Goal: Information Seeking & Learning: Understand process/instructions

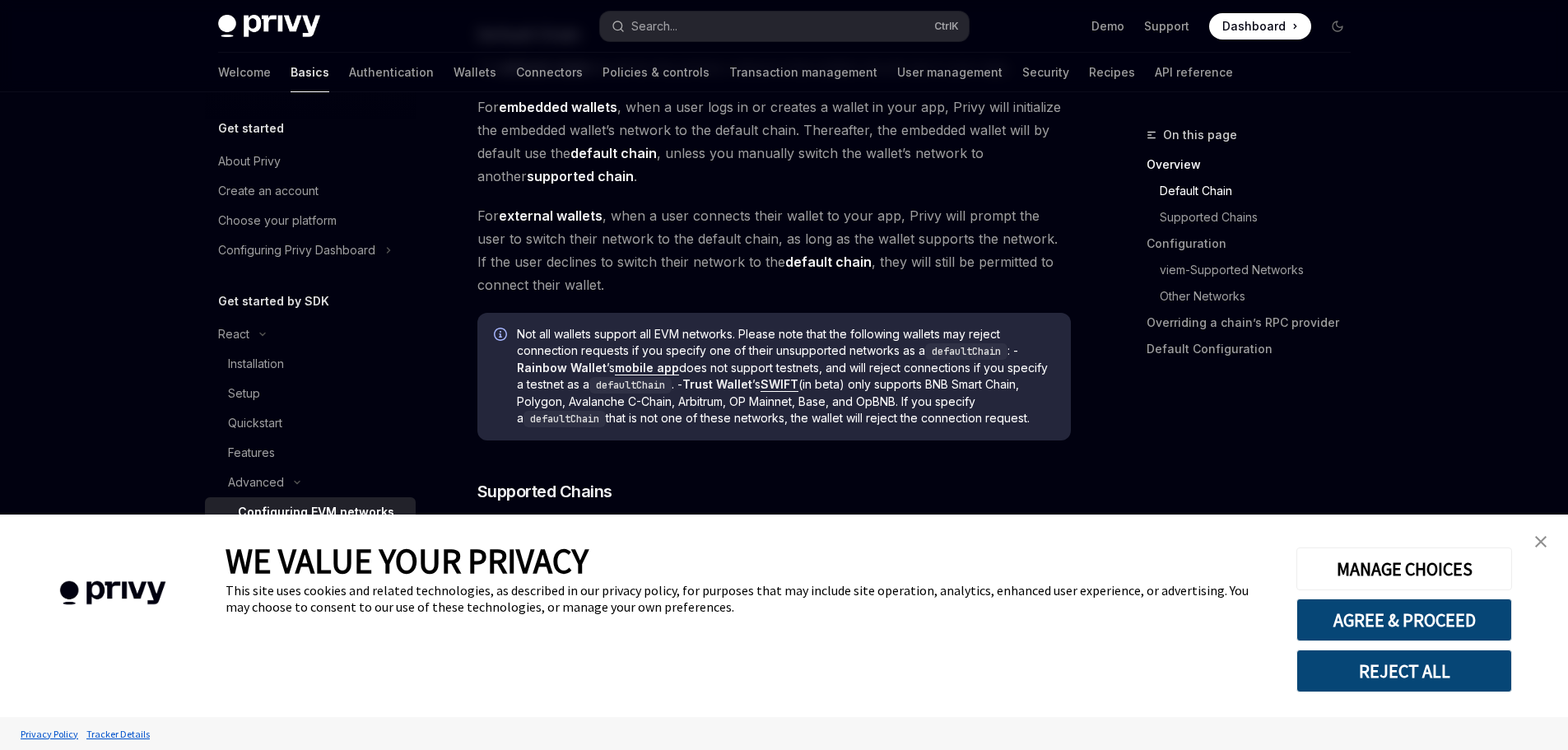
type textarea "*"
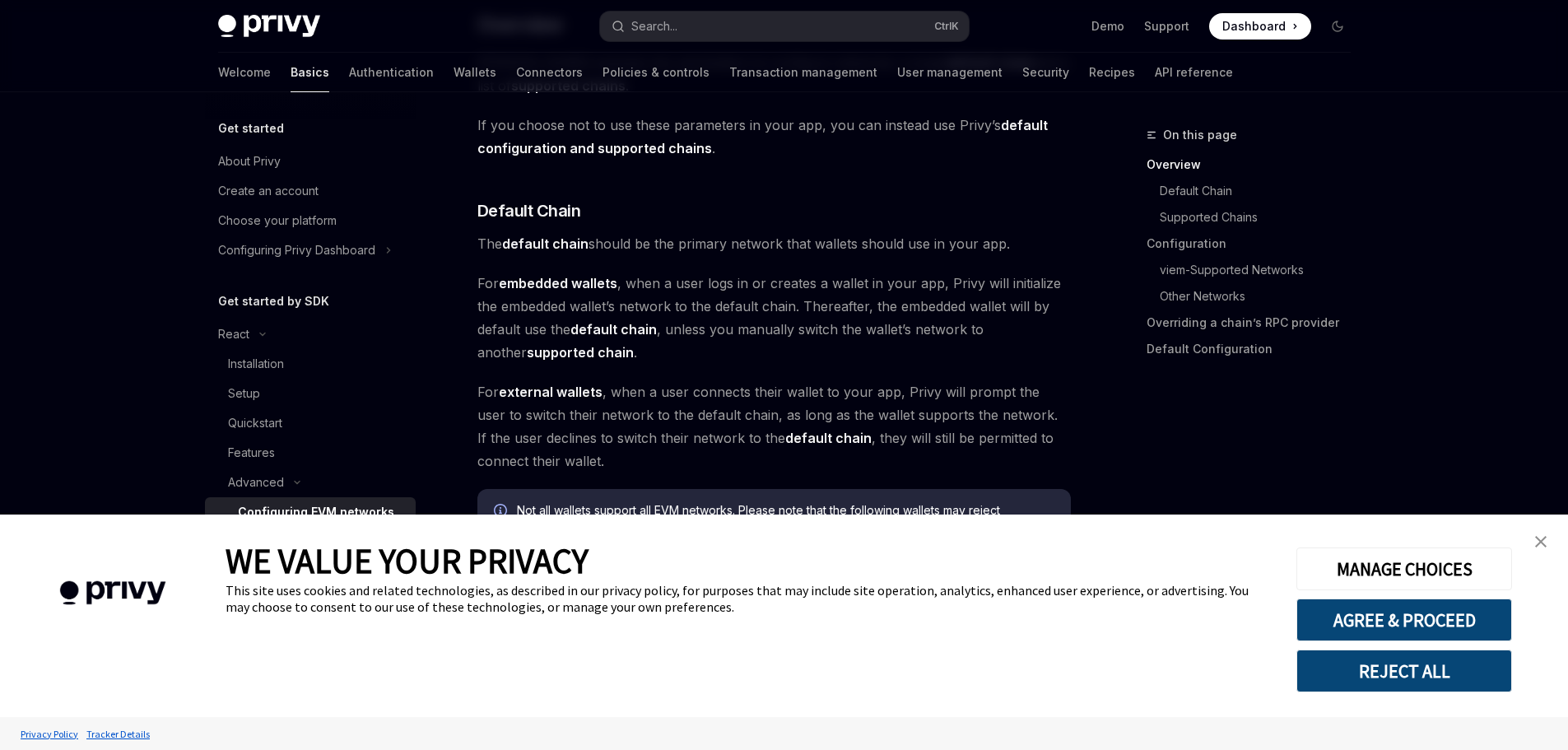
scroll to position [411, 0]
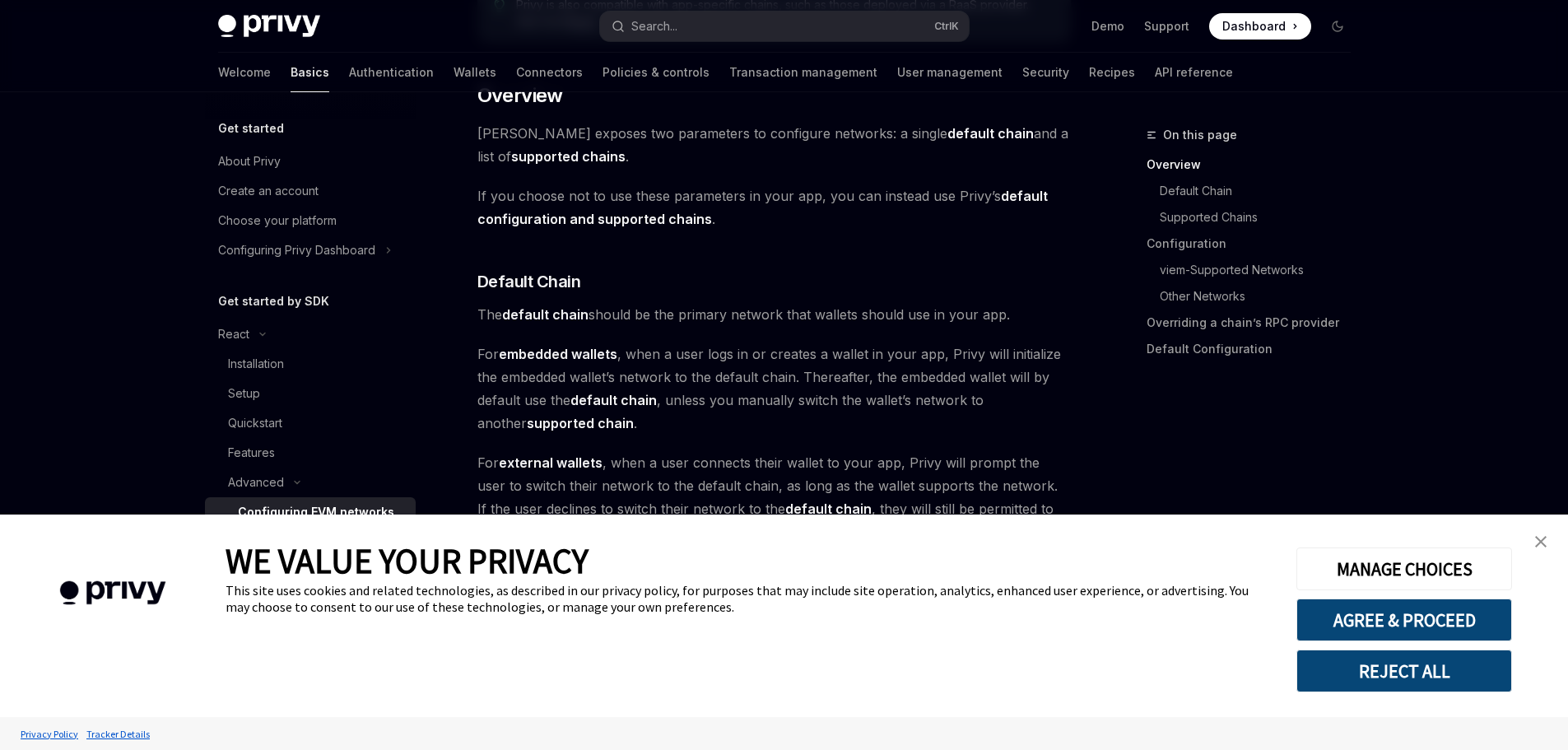
click at [1541, 544] on img "close banner" at bounding box center [1541, 541] width 11 height 11
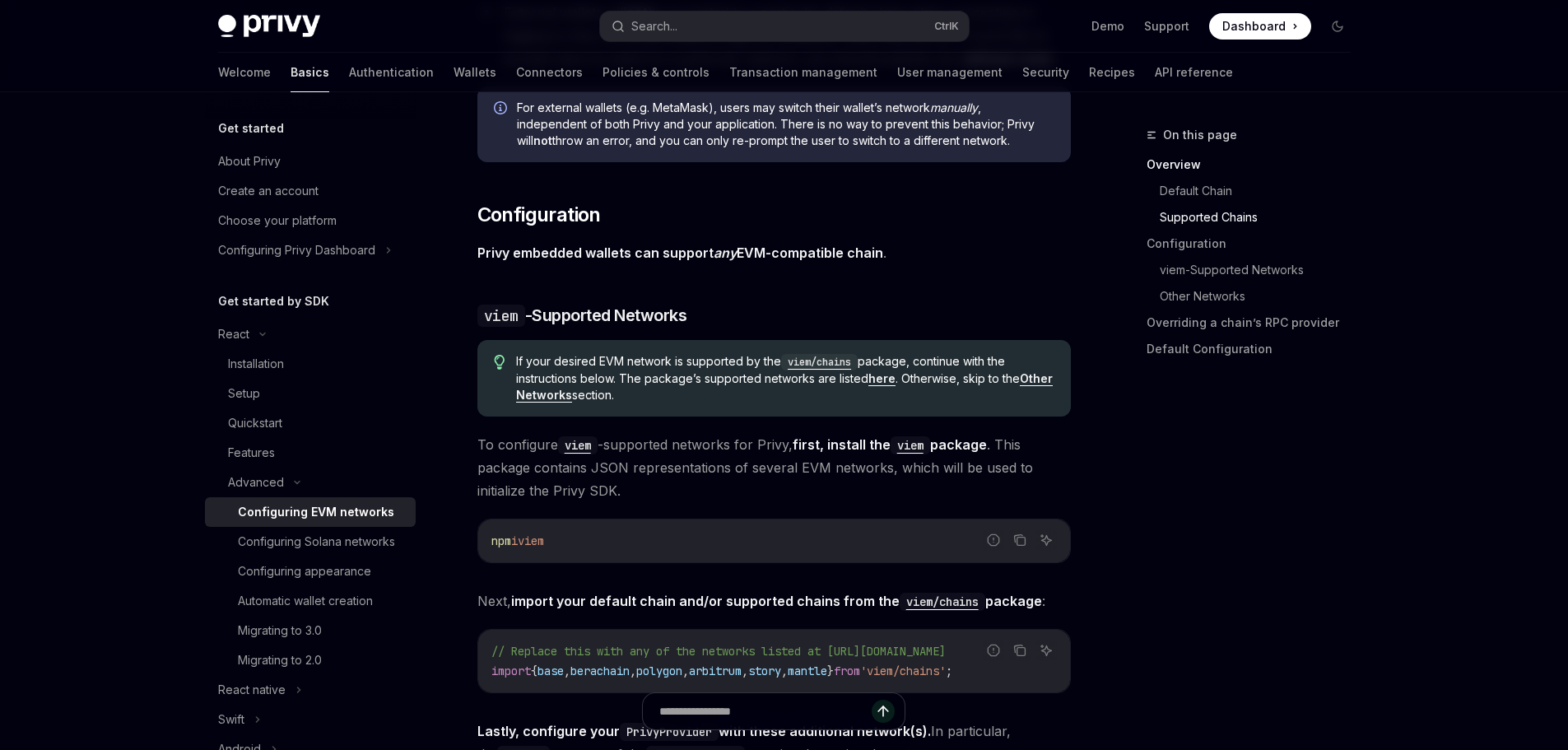
scroll to position [1482, 0]
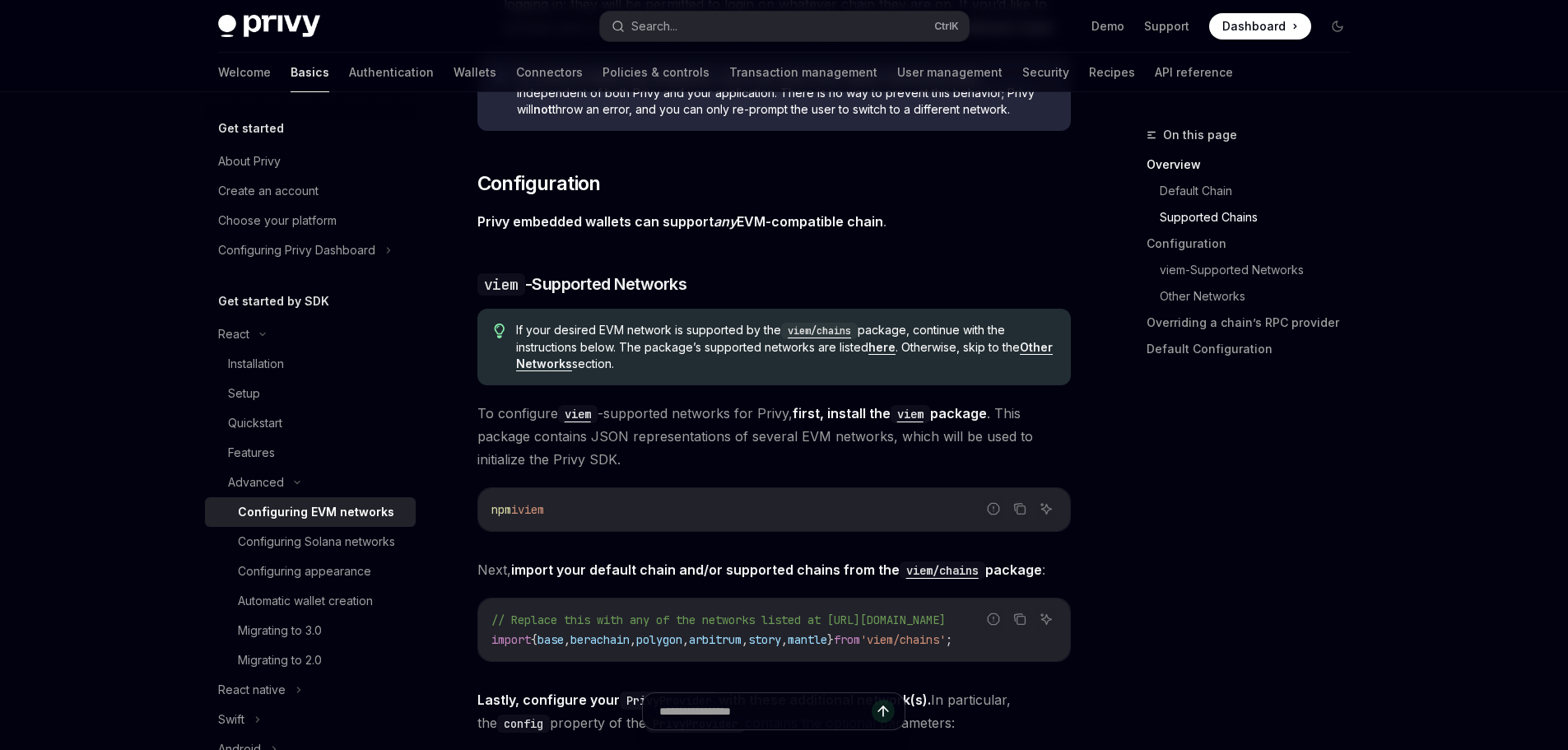
drag, startPoint x: 645, startPoint y: 660, endPoint x: 663, endPoint y: 660, distance: 18.0
click at [663, 660] on div "// Replace this with any of the networks listed at https://github.com/wevm/viem…" at bounding box center [774, 629] width 592 height 63
click at [600, 650] on div "// Replace this with any of the networks listed at https://github.com/wevm/viem…" at bounding box center [774, 629] width 592 height 63
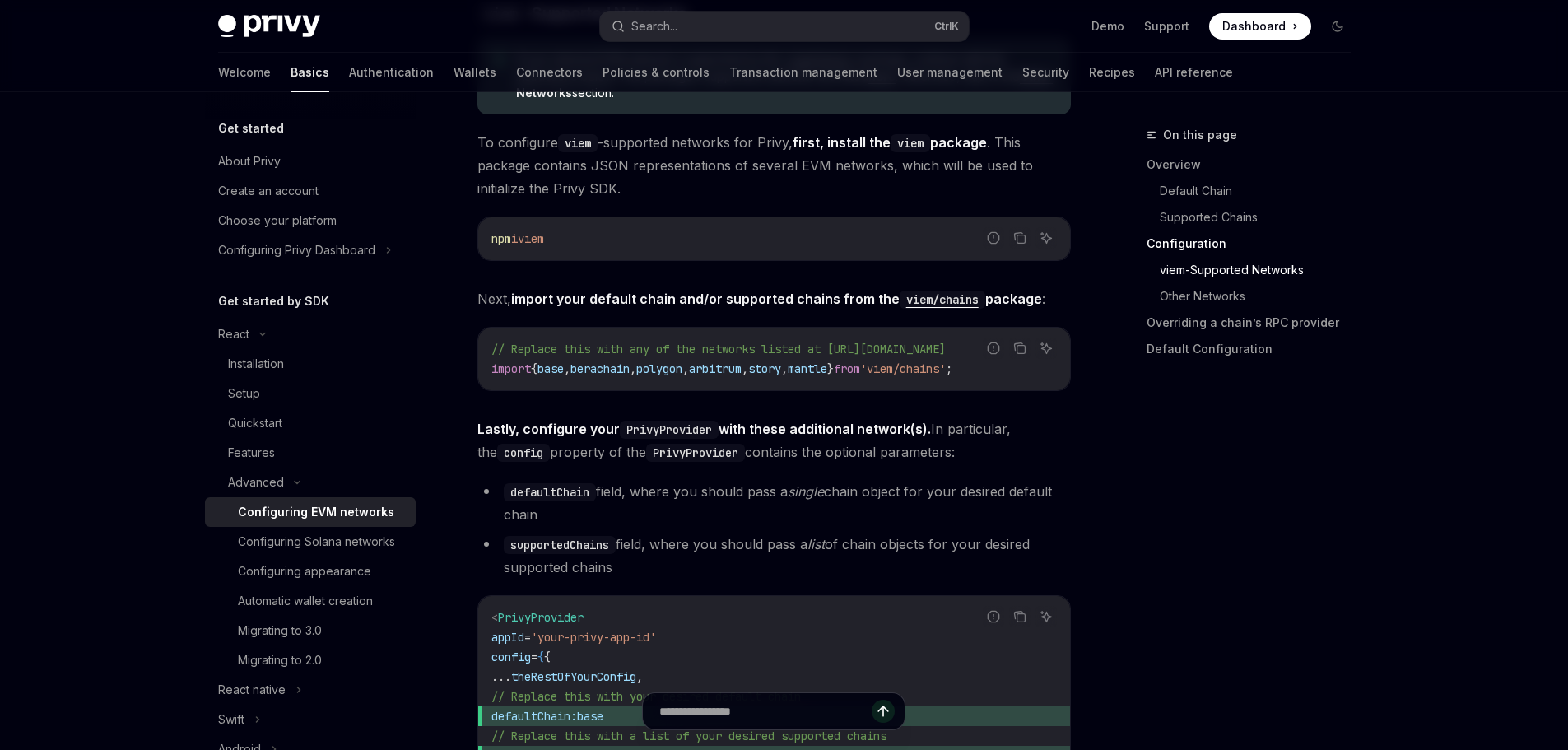
scroll to position [1729, 0]
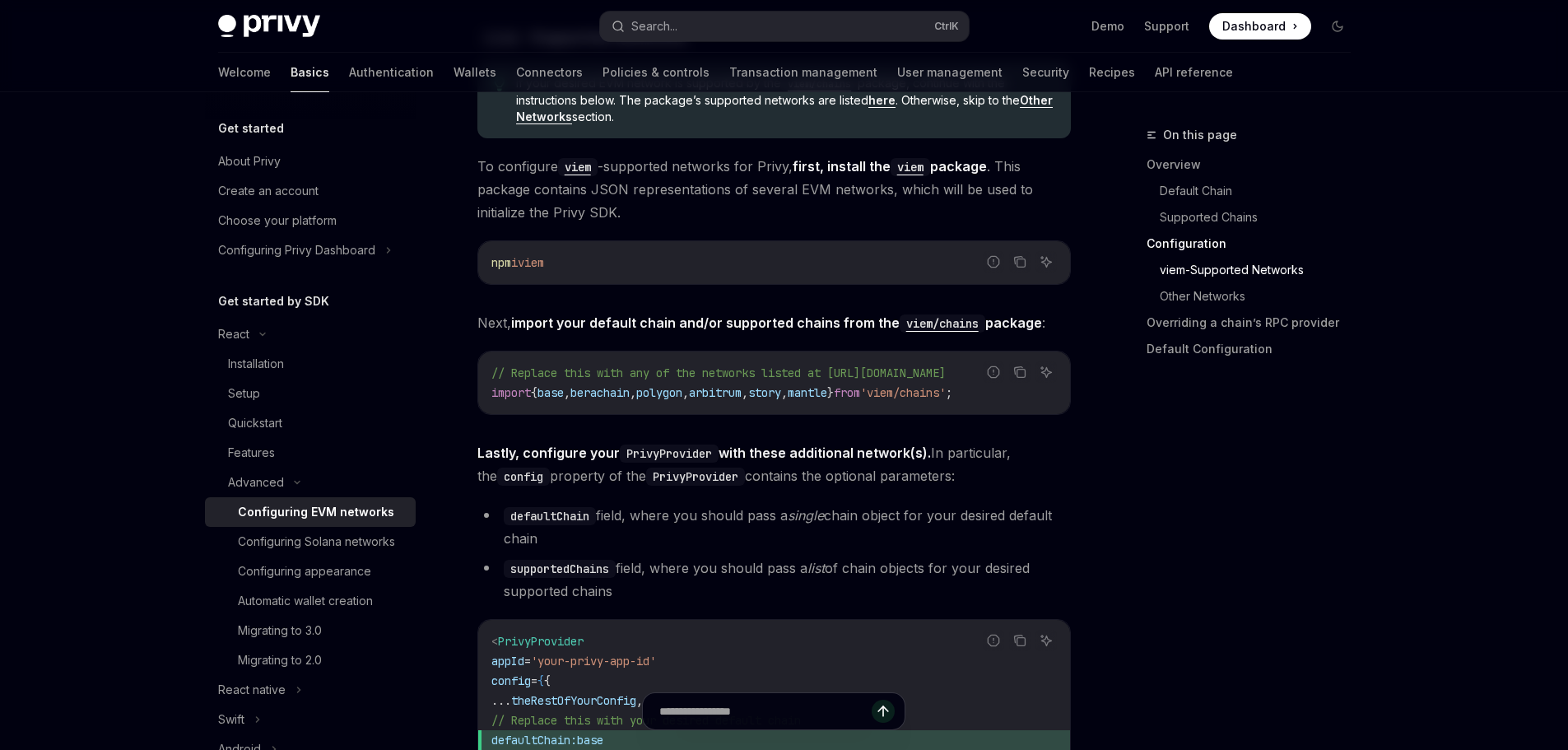
click at [918, 324] on code "viem/chains" at bounding box center [943, 323] width 86 height 18
click at [1014, 261] on icon "Copy the contents from the code block" at bounding box center [1018, 261] width 9 height 8
drag, startPoint x: 1023, startPoint y: 369, endPoint x: 909, endPoint y: 387, distance: 115.4
click at [1023, 369] on icon "Copy the contents from the code block" at bounding box center [1020, 374] width 9 height 9
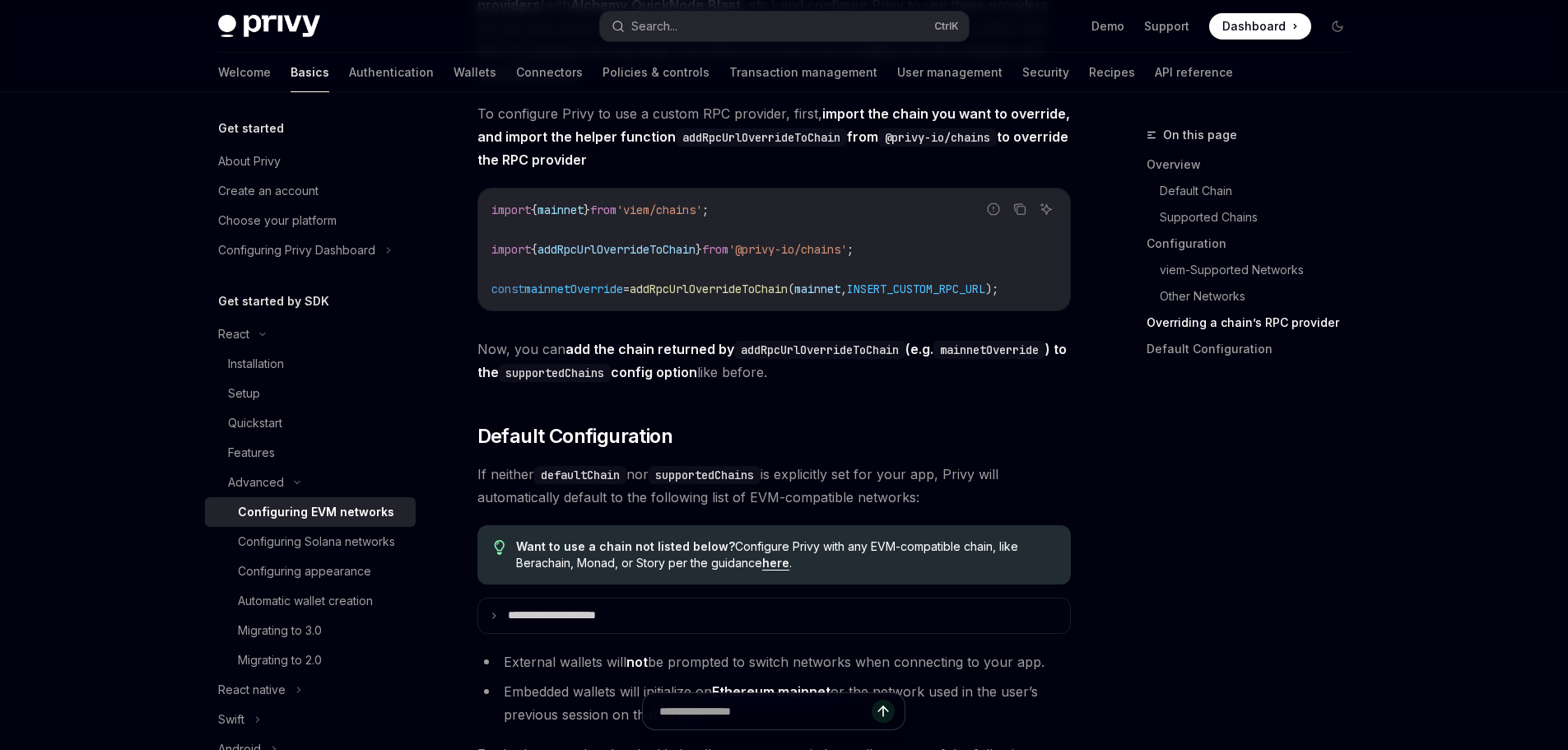
scroll to position [3870, 0]
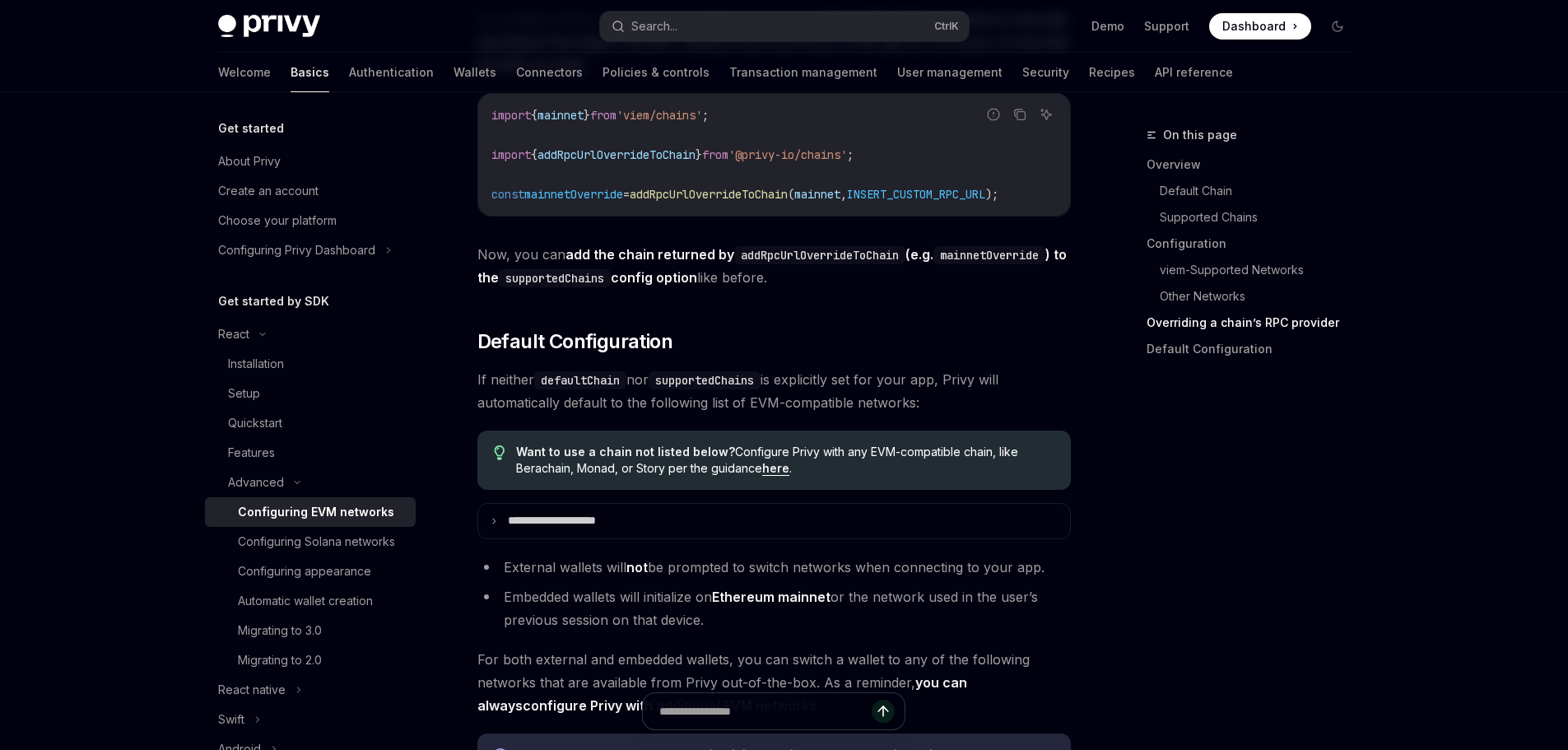
click at [775, 476] on link "here" at bounding box center [776, 468] width 27 height 15
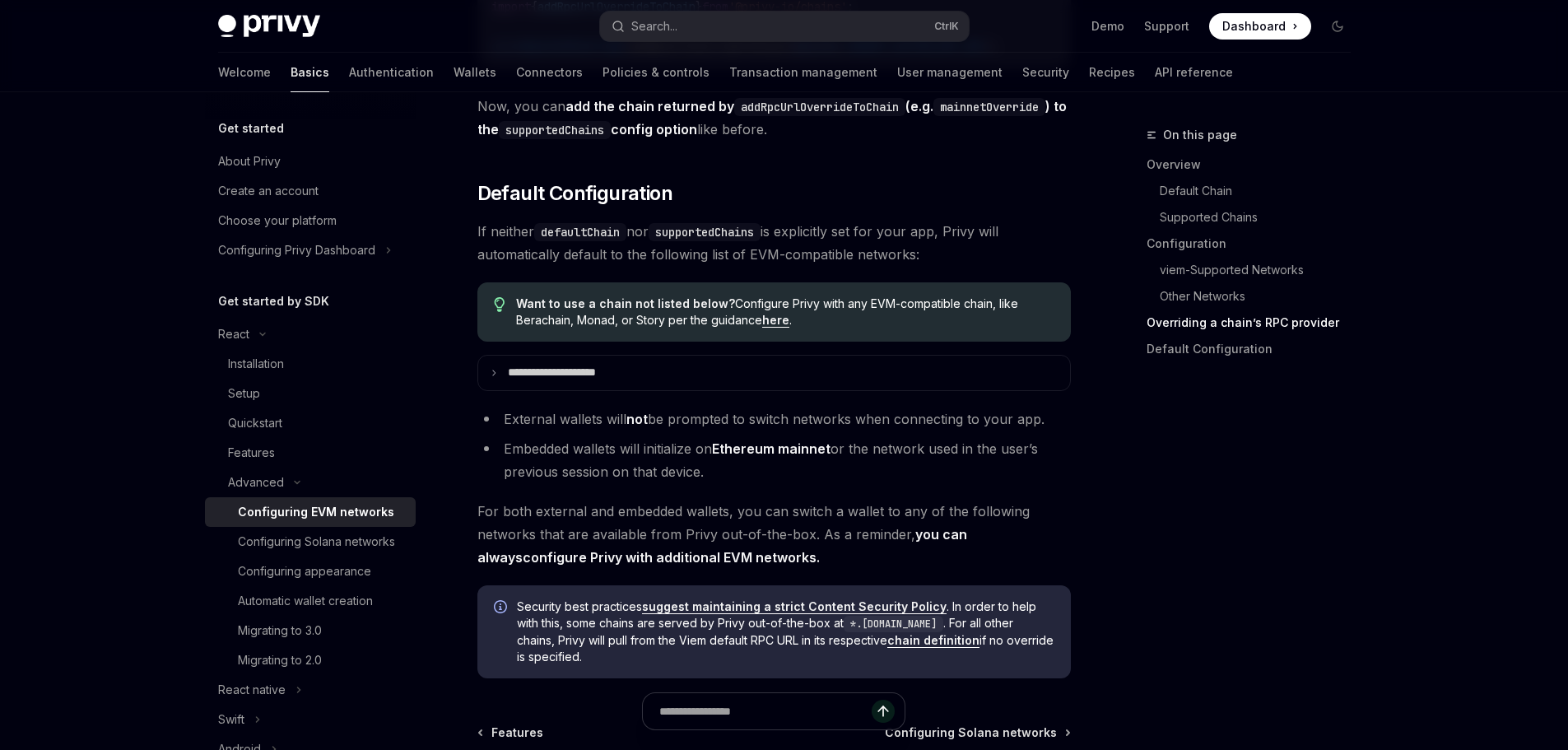
scroll to position [4035, 0]
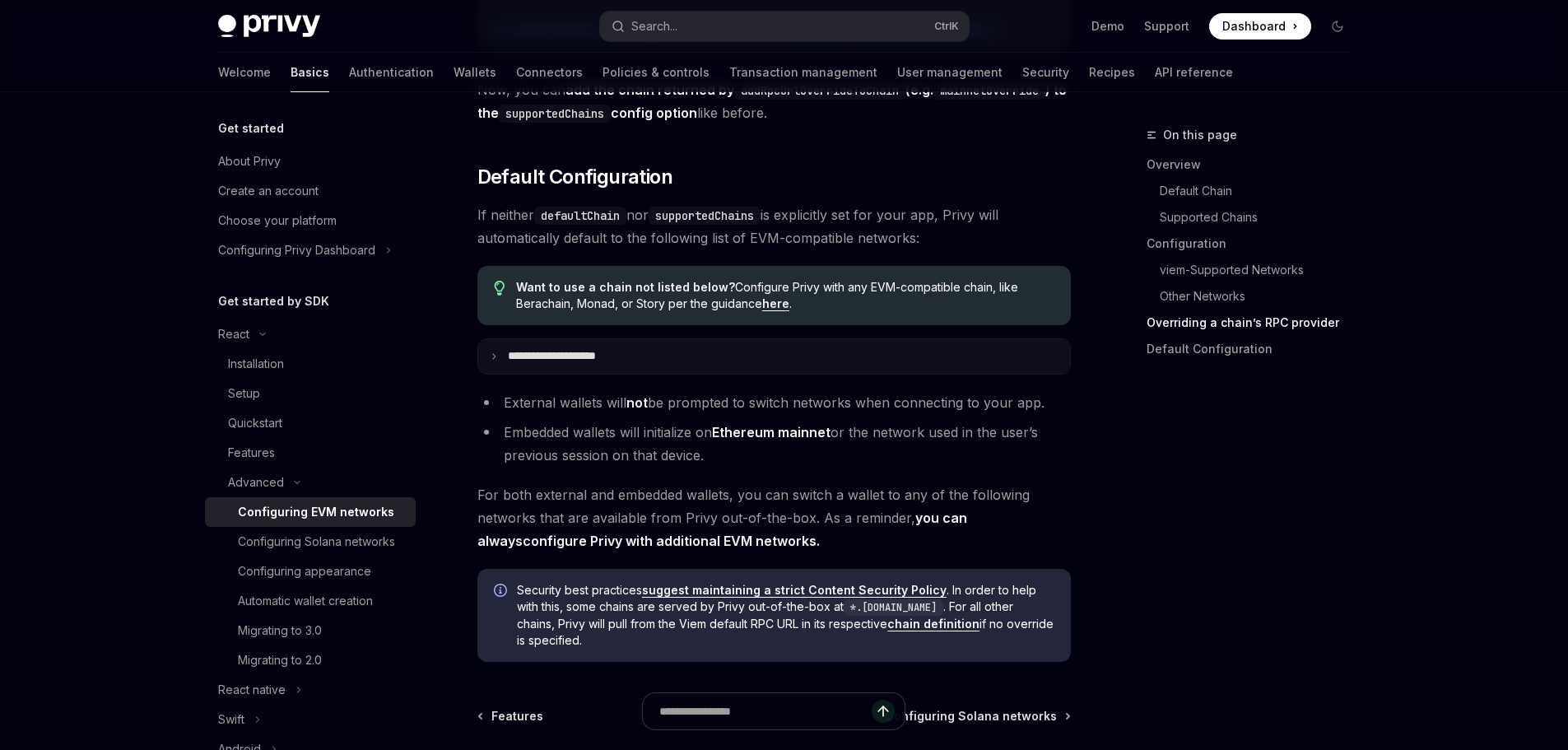
click at [504, 374] on summary "**********" at bounding box center [774, 357] width 592 height 34
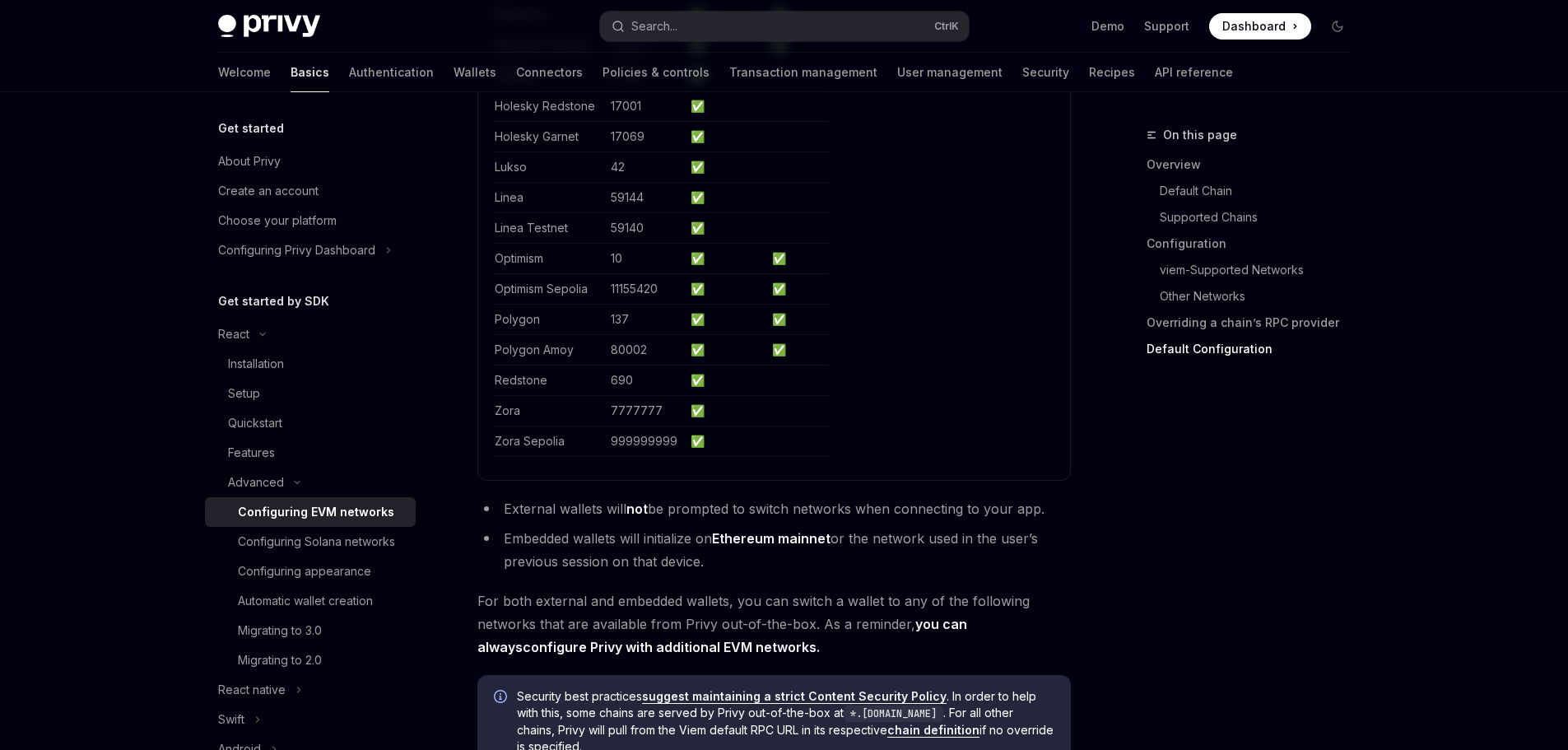
scroll to position [4941, 0]
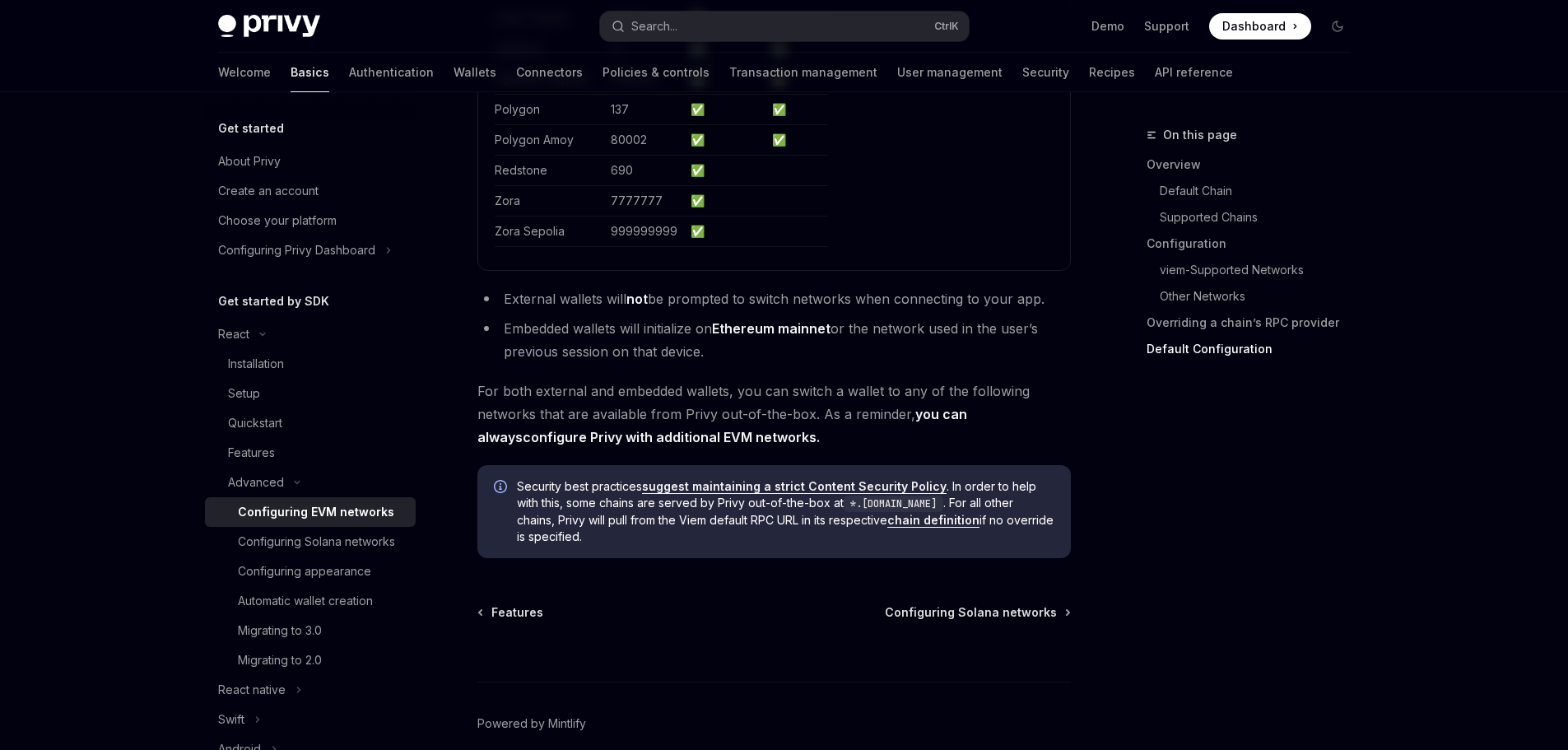
click at [678, 447] on link "configure Privy with additional EVM networks" at bounding box center [669, 437] width 294 height 17
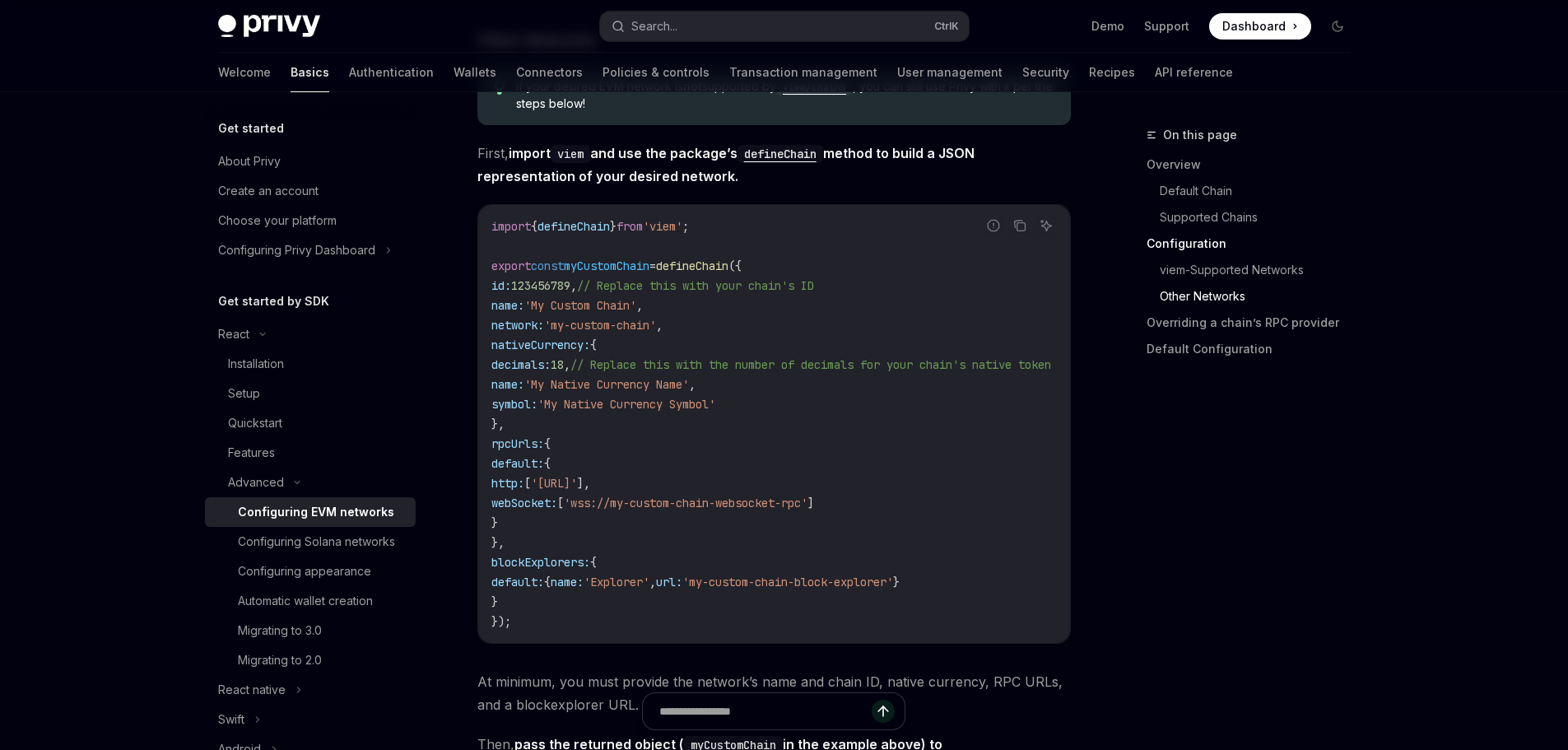
scroll to position [2799, 0]
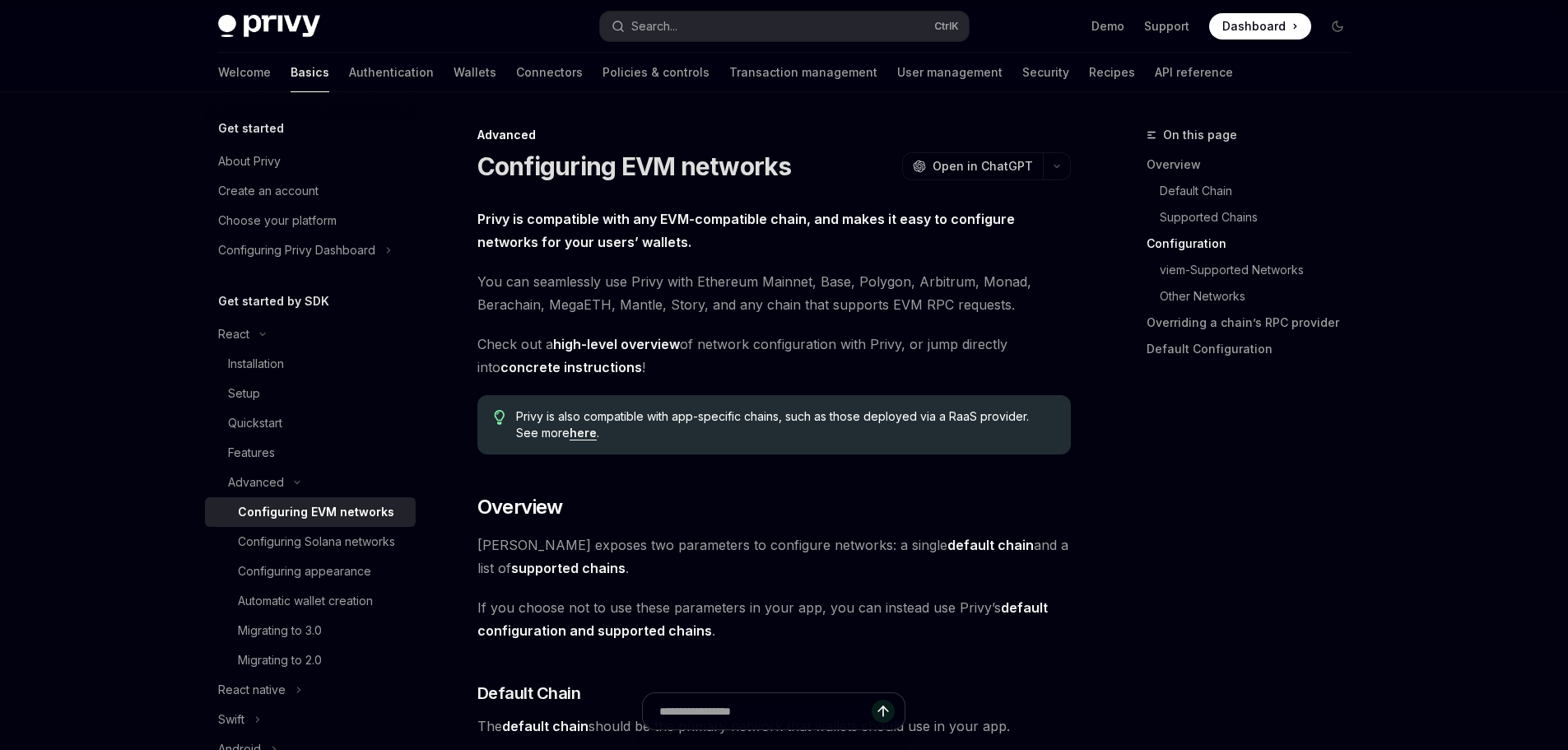
scroll to position [1569, 0]
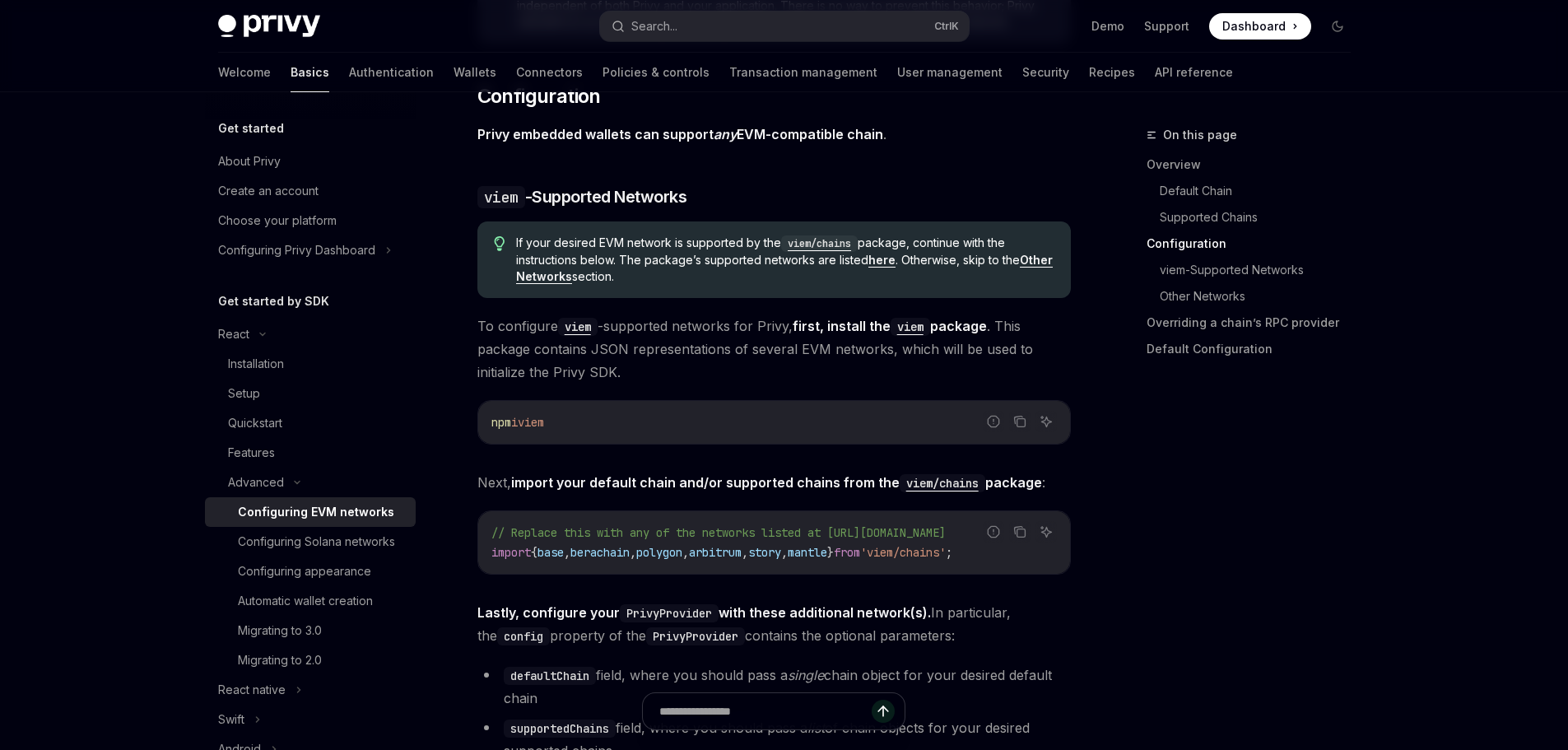
type textarea "*"
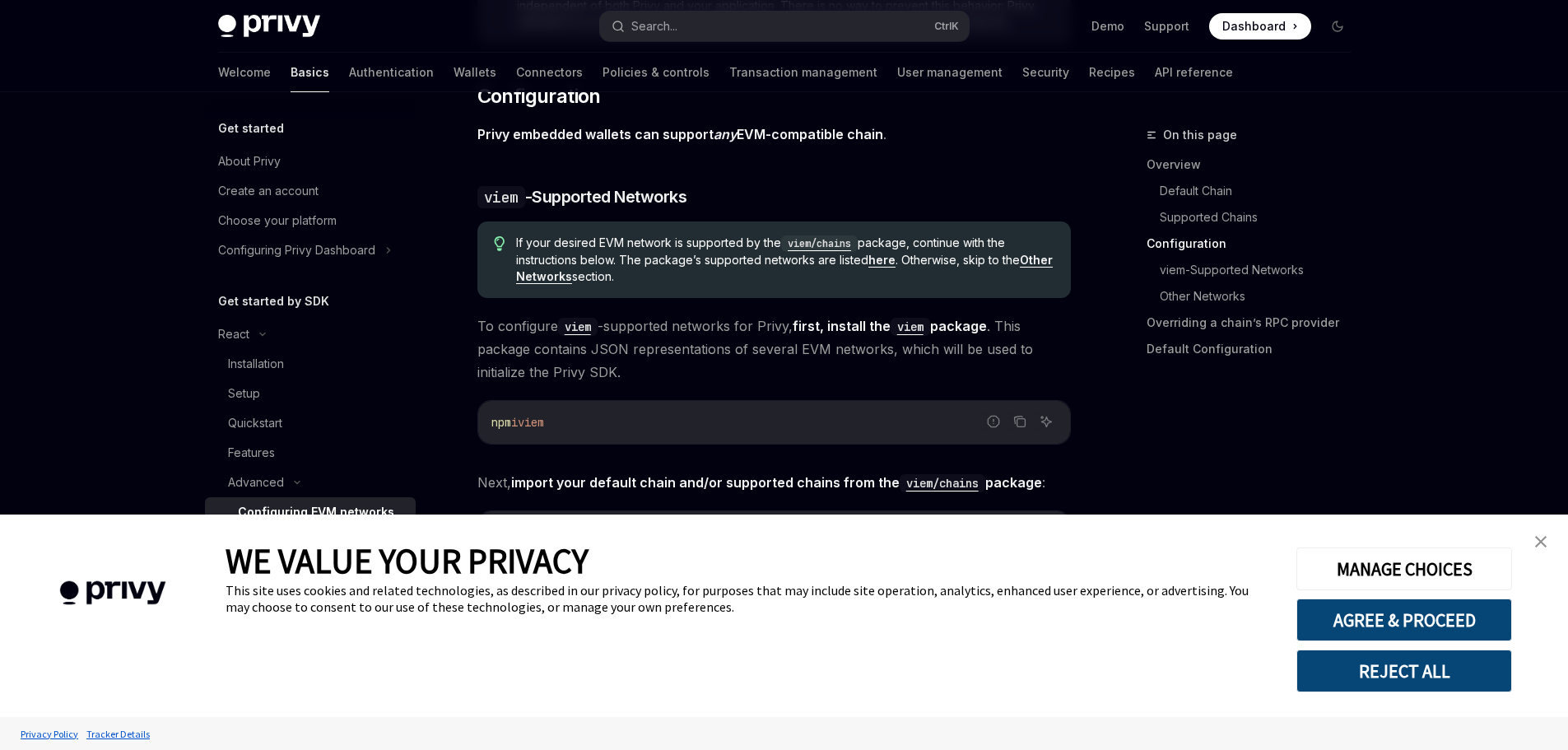
click at [1539, 541] on img "close banner" at bounding box center [1541, 541] width 11 height 11
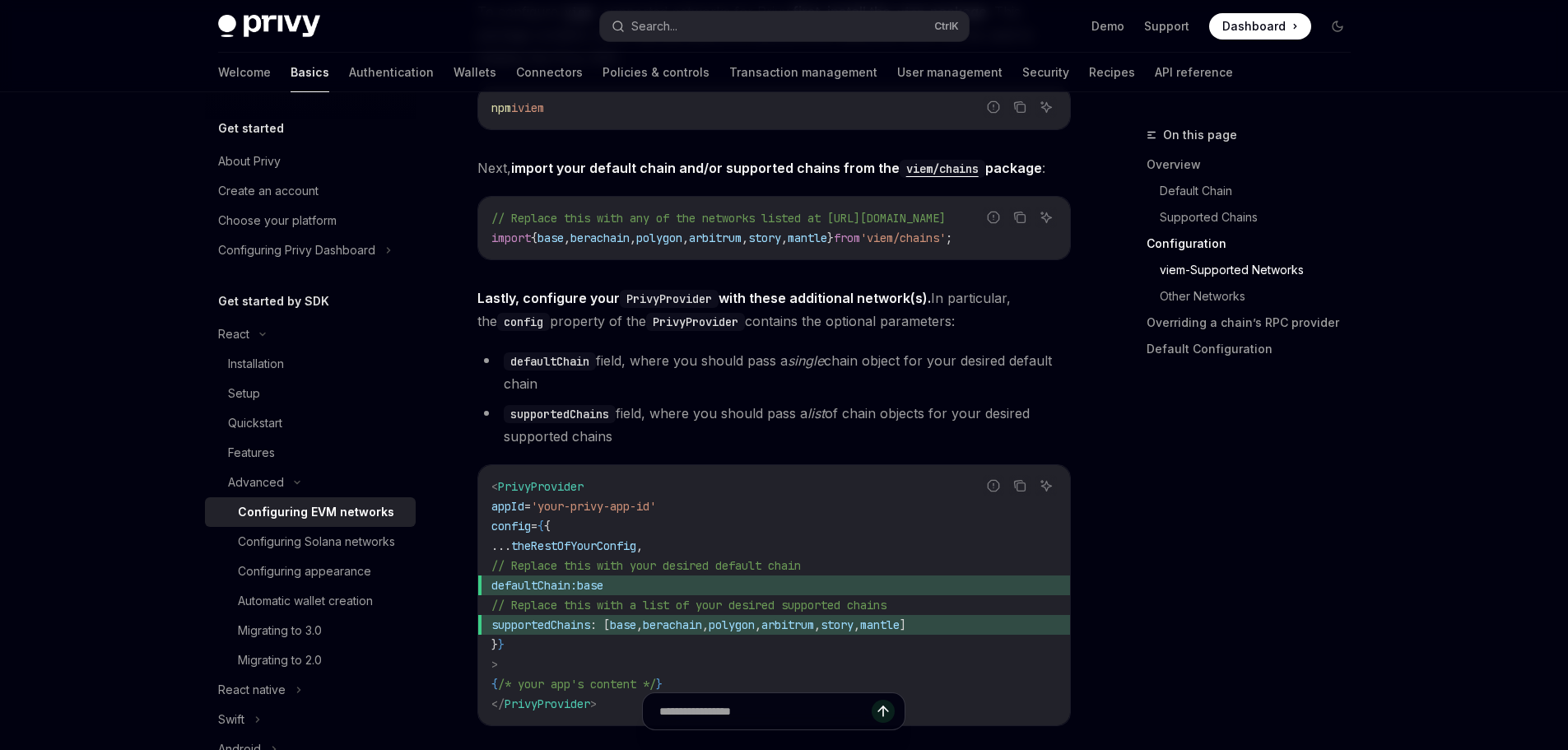
scroll to position [1899, 0]
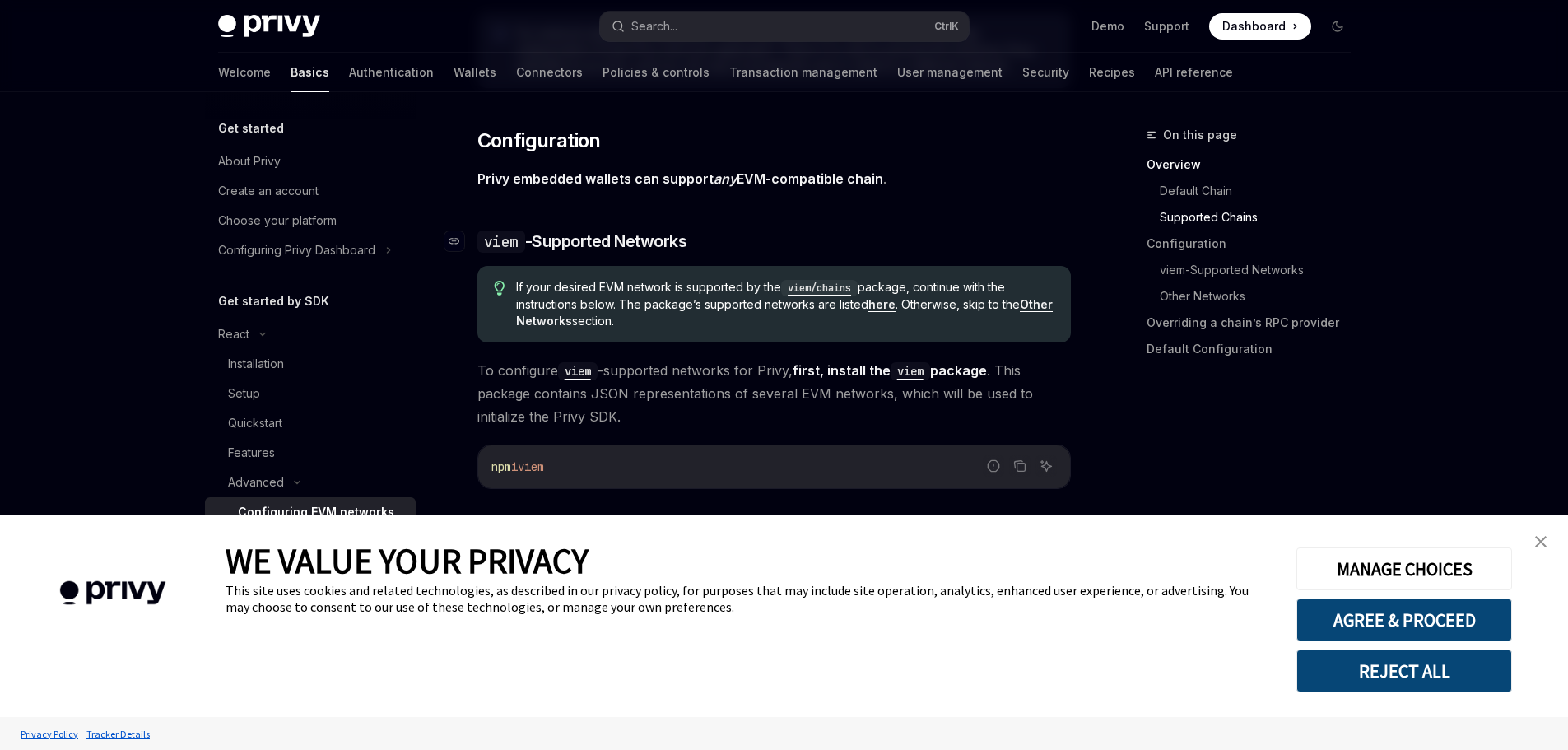
scroll to position [1527, 0]
click at [1546, 531] on link "close banner" at bounding box center [1541, 542] width 33 height 33
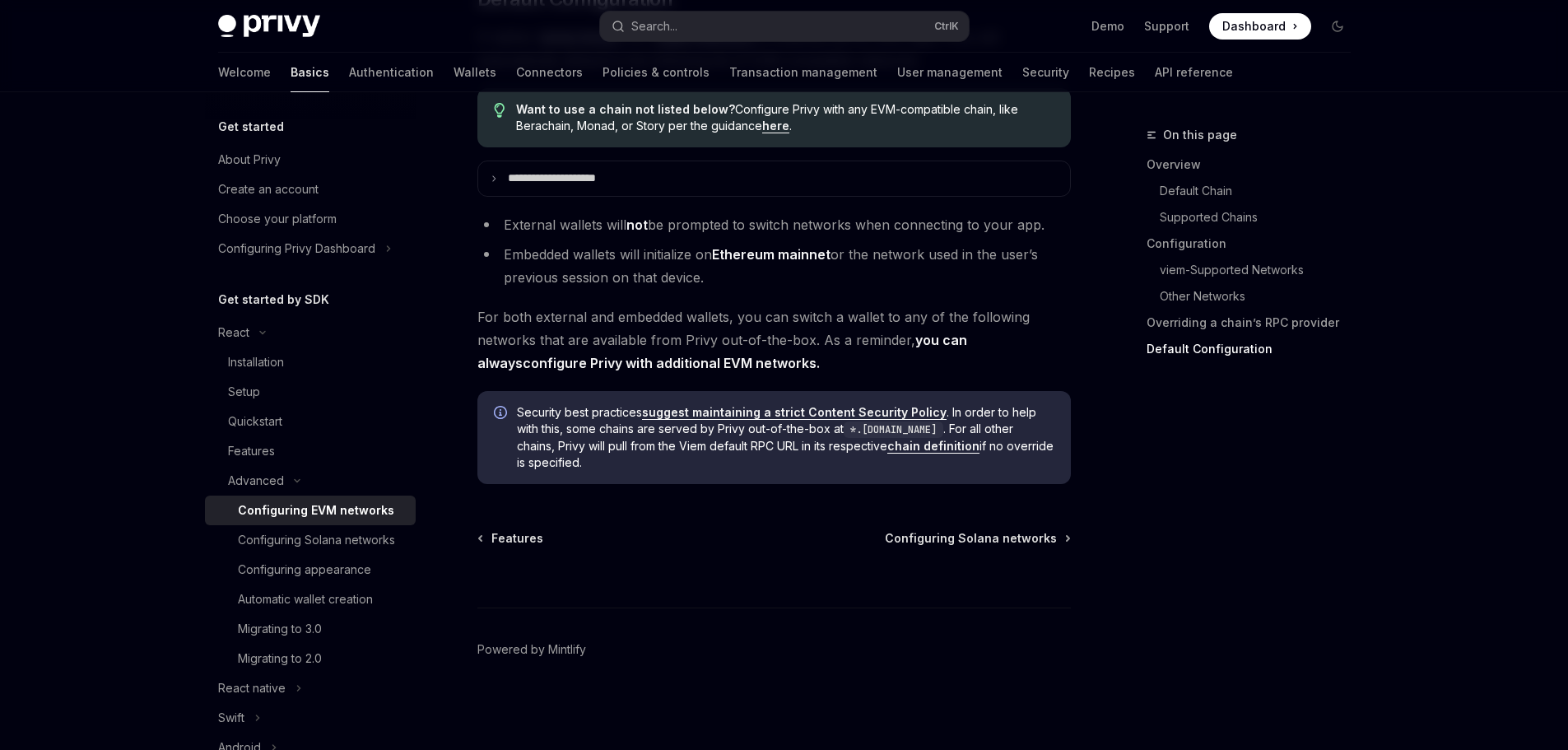
scroll to position [0, 0]
click at [349, 74] on link "Authentication" at bounding box center [391, 72] width 85 height 39
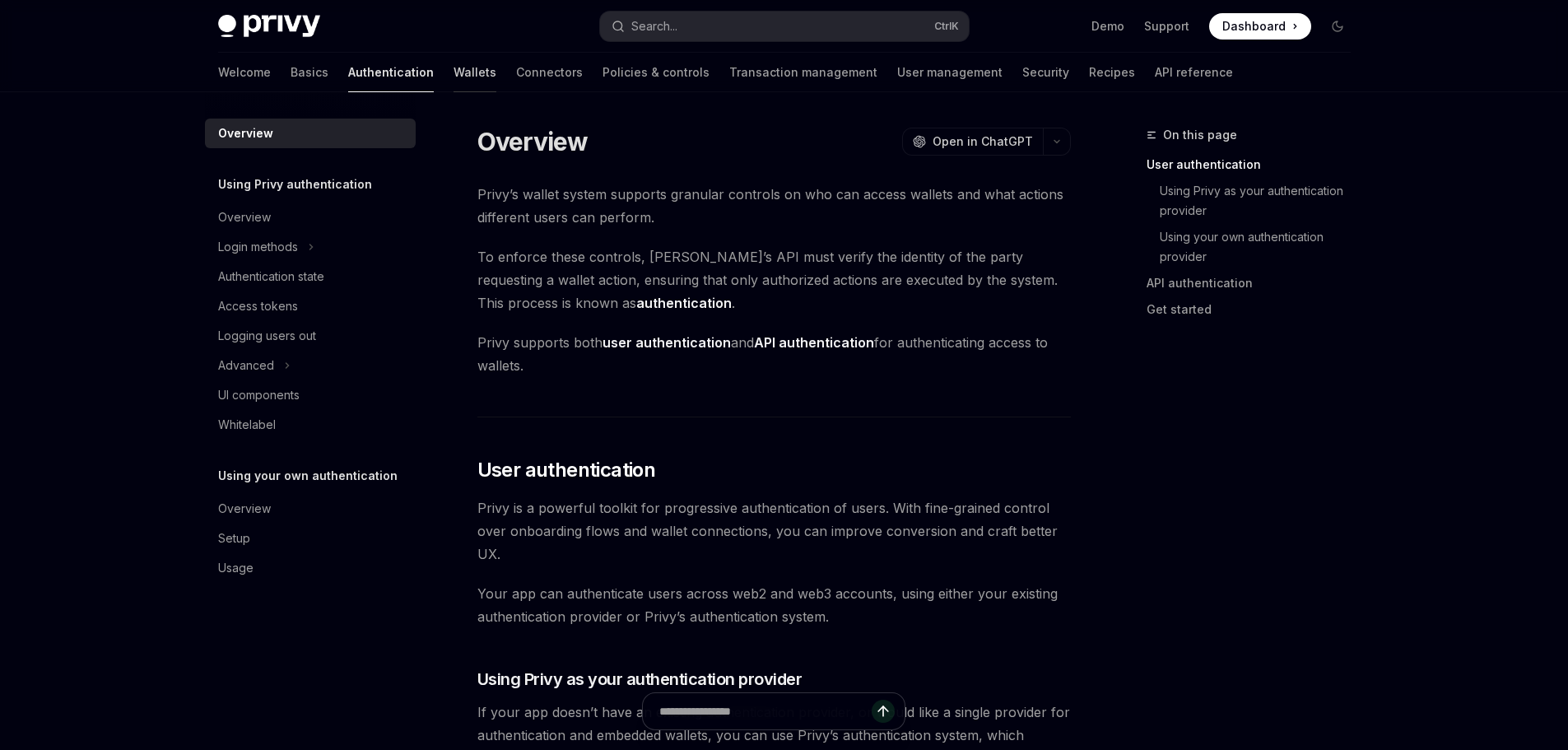
click at [453, 76] on link "Wallets" at bounding box center [475, 72] width 43 height 39
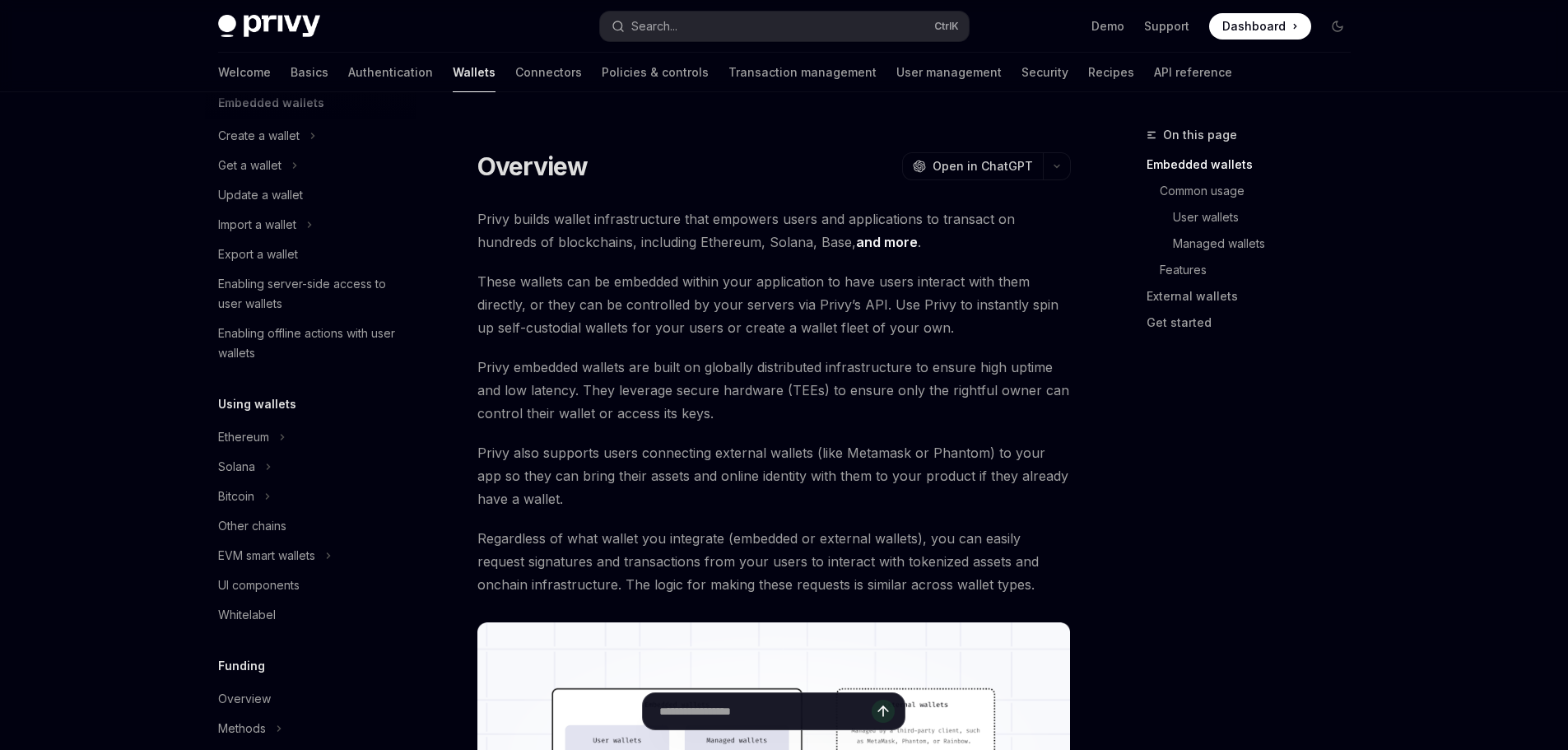
scroll to position [165, 0]
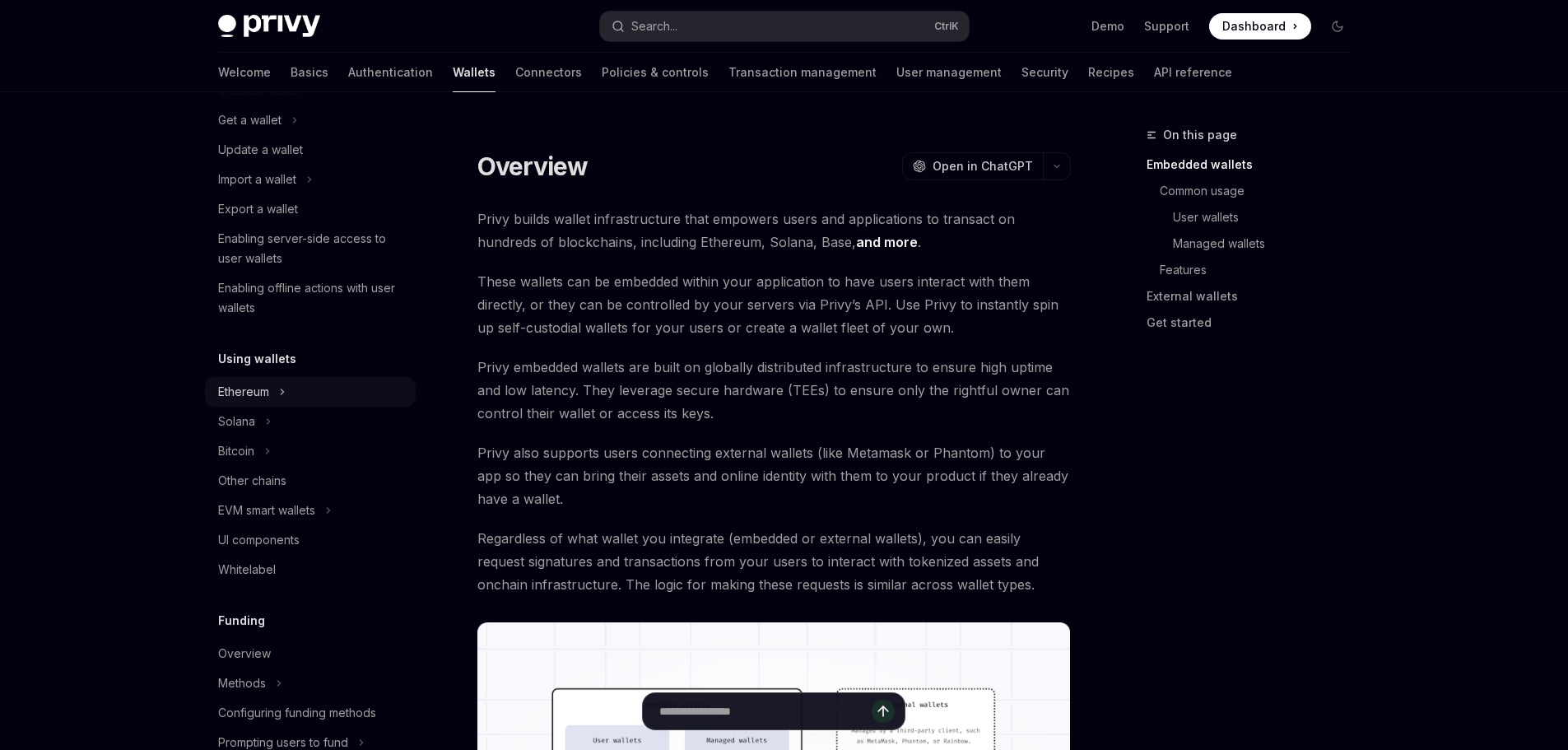
click at [293, 392] on div "Ethereum" at bounding box center [310, 392] width 211 height 30
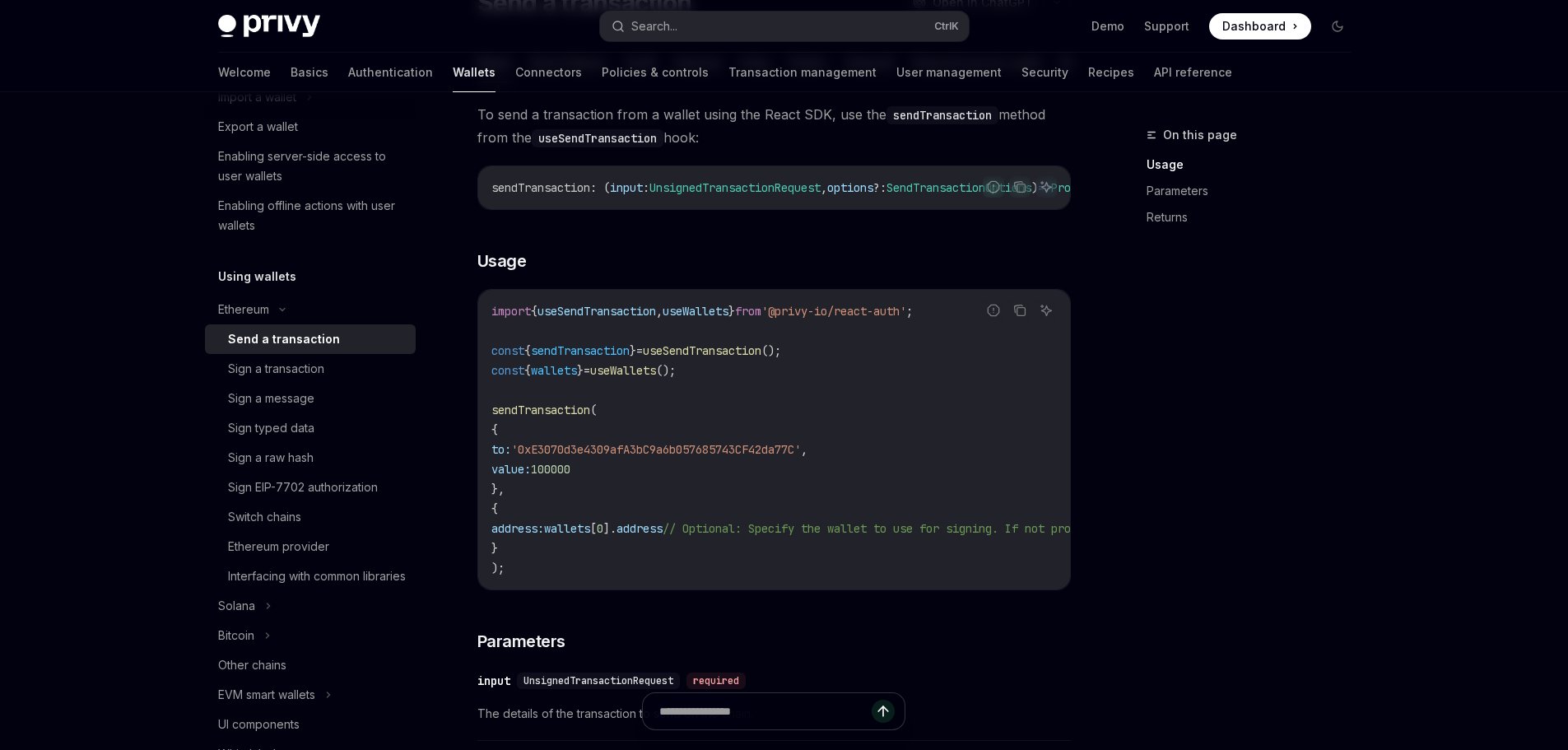
scroll to position [165, 0]
click at [329, 519] on div "Switch chains" at bounding box center [316, 517] width 177 height 20
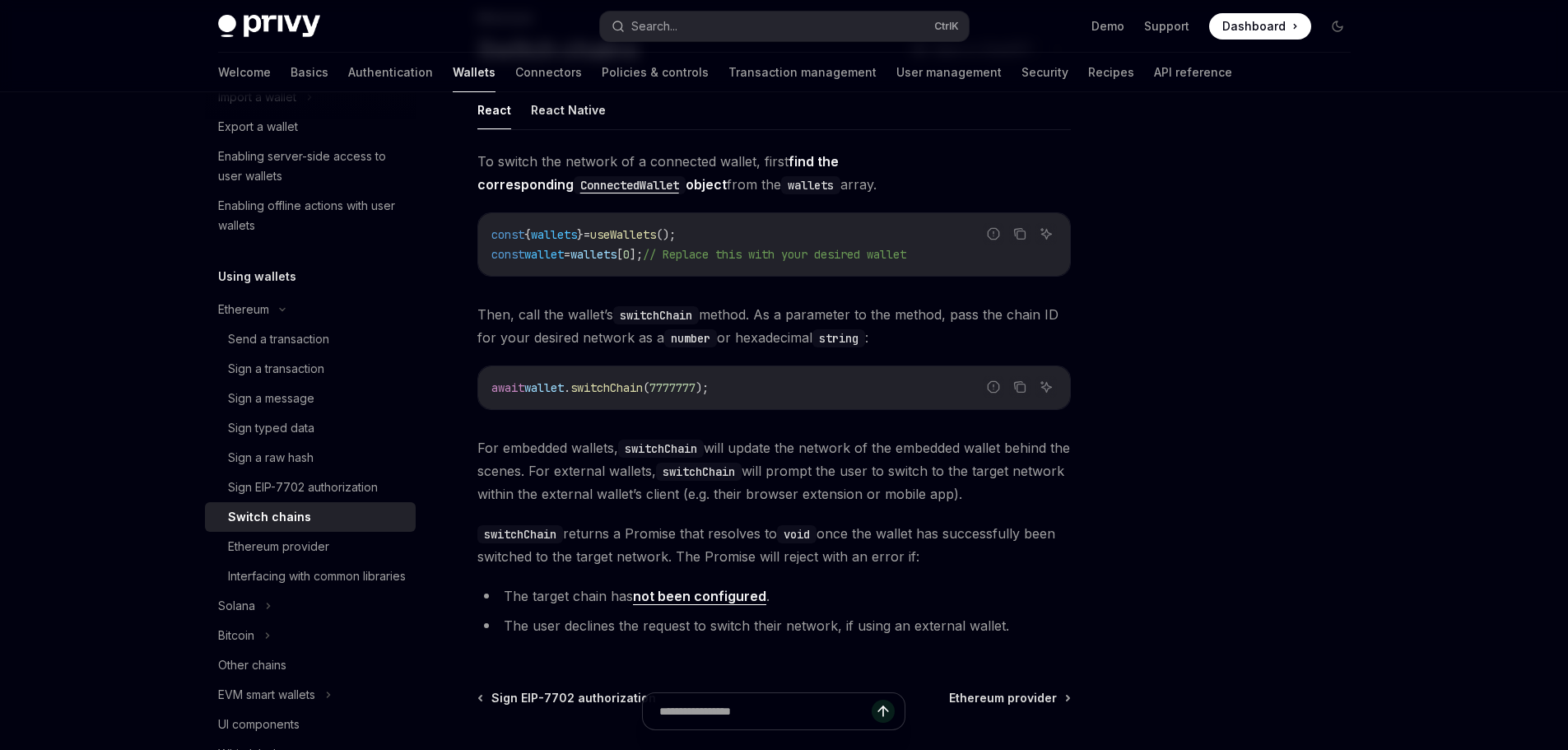
scroll to position [112, 0]
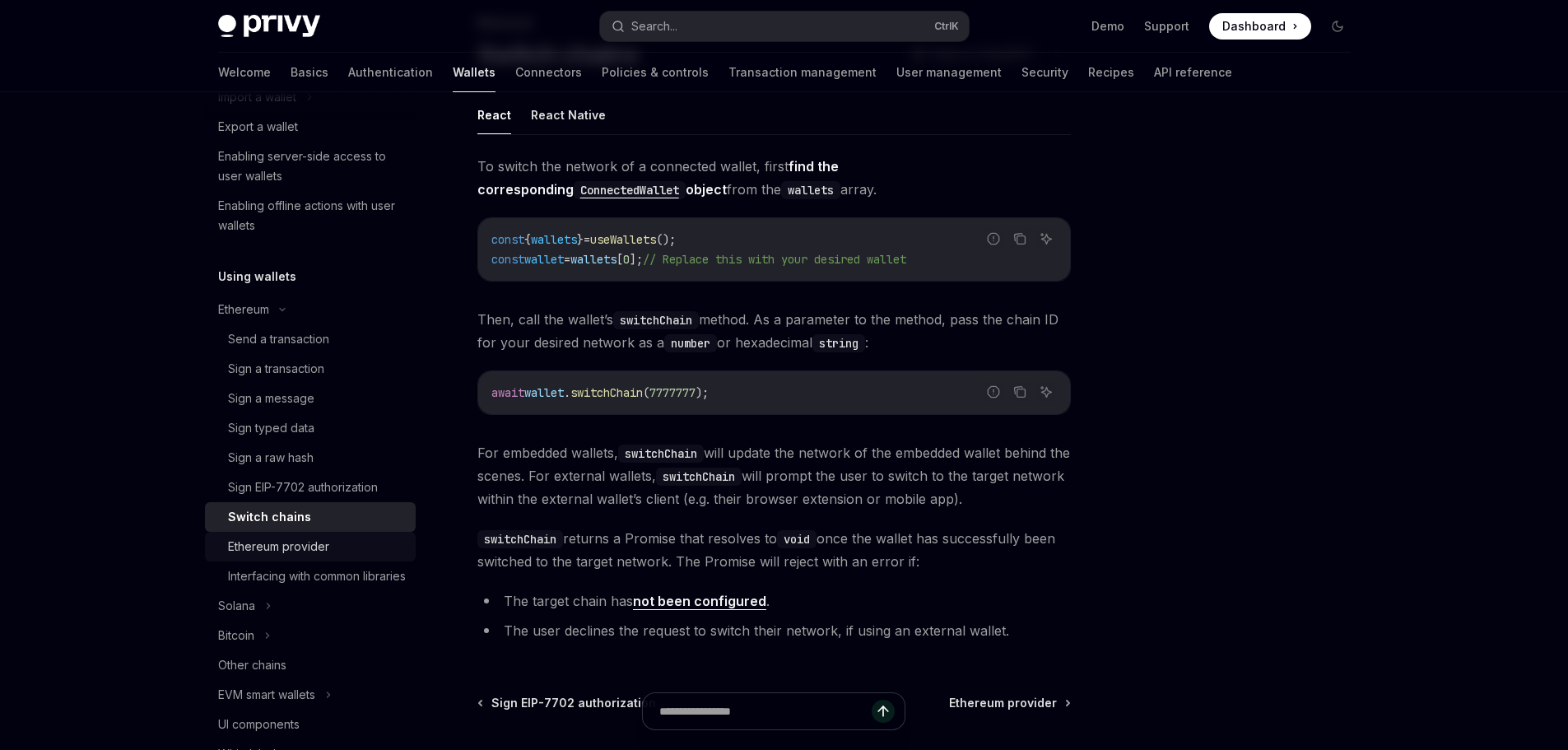
click at [333, 542] on div "Ethereum provider" at bounding box center [316, 546] width 177 height 20
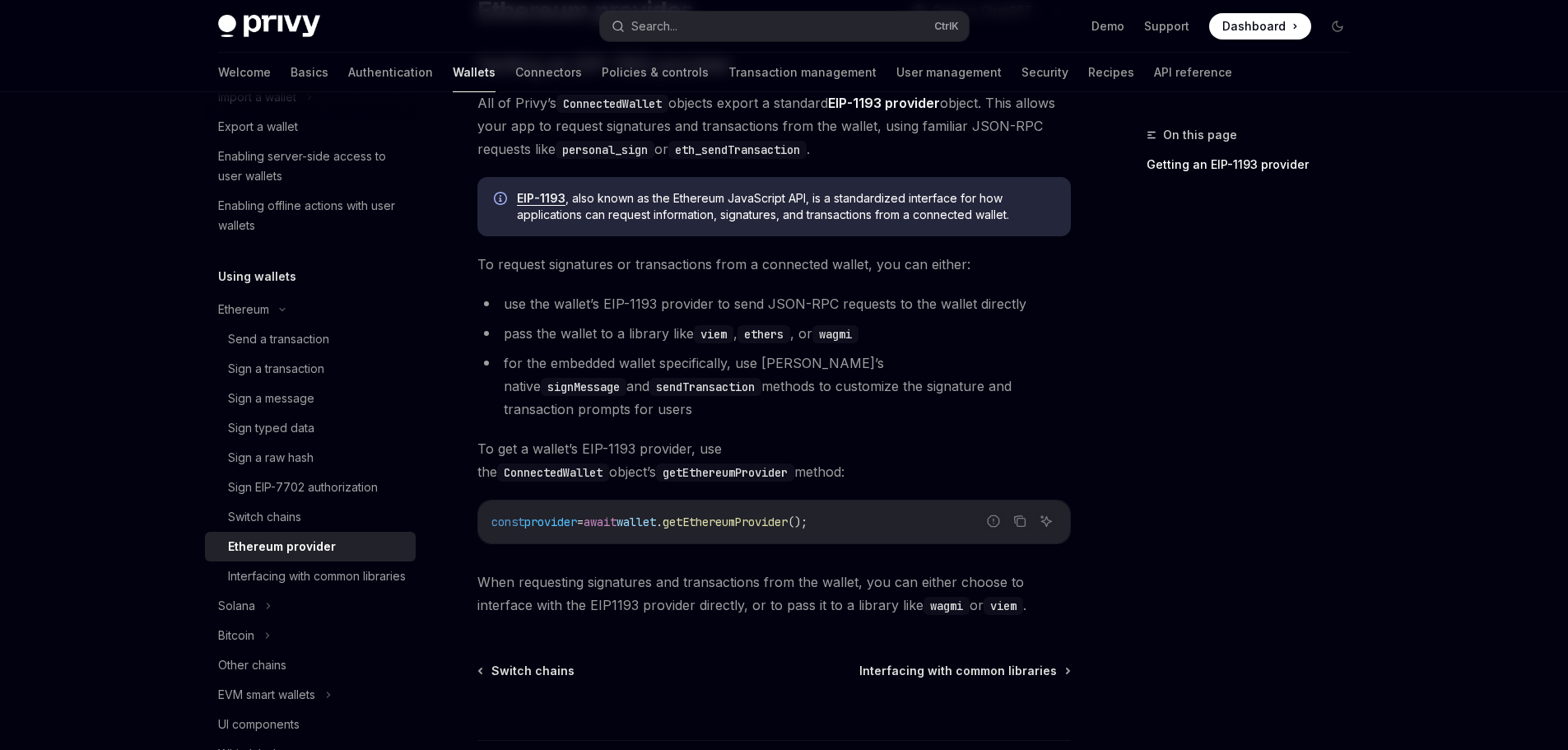
scroll to position [165, 0]
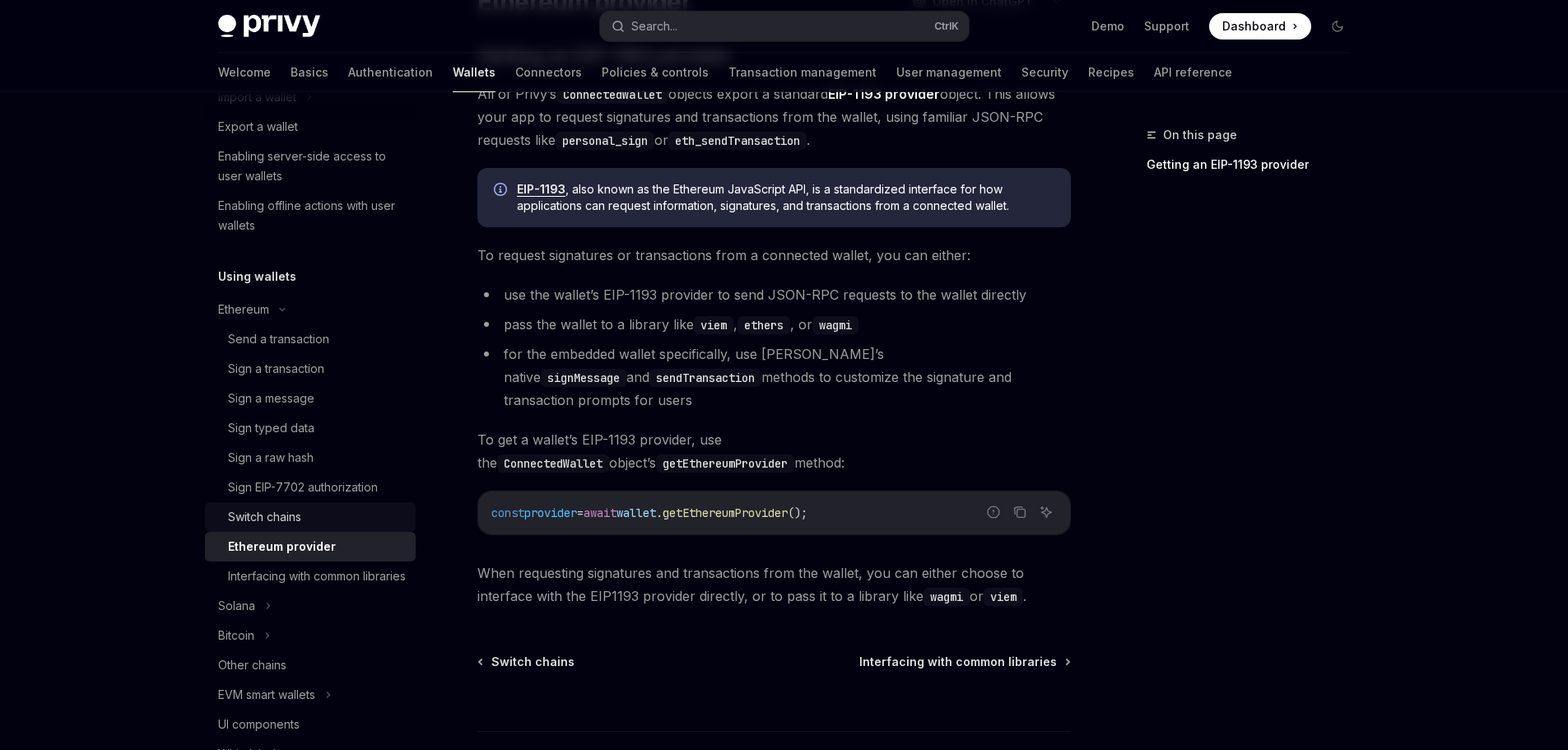
click at [307, 513] on div "Switch chains" at bounding box center [316, 517] width 177 height 20
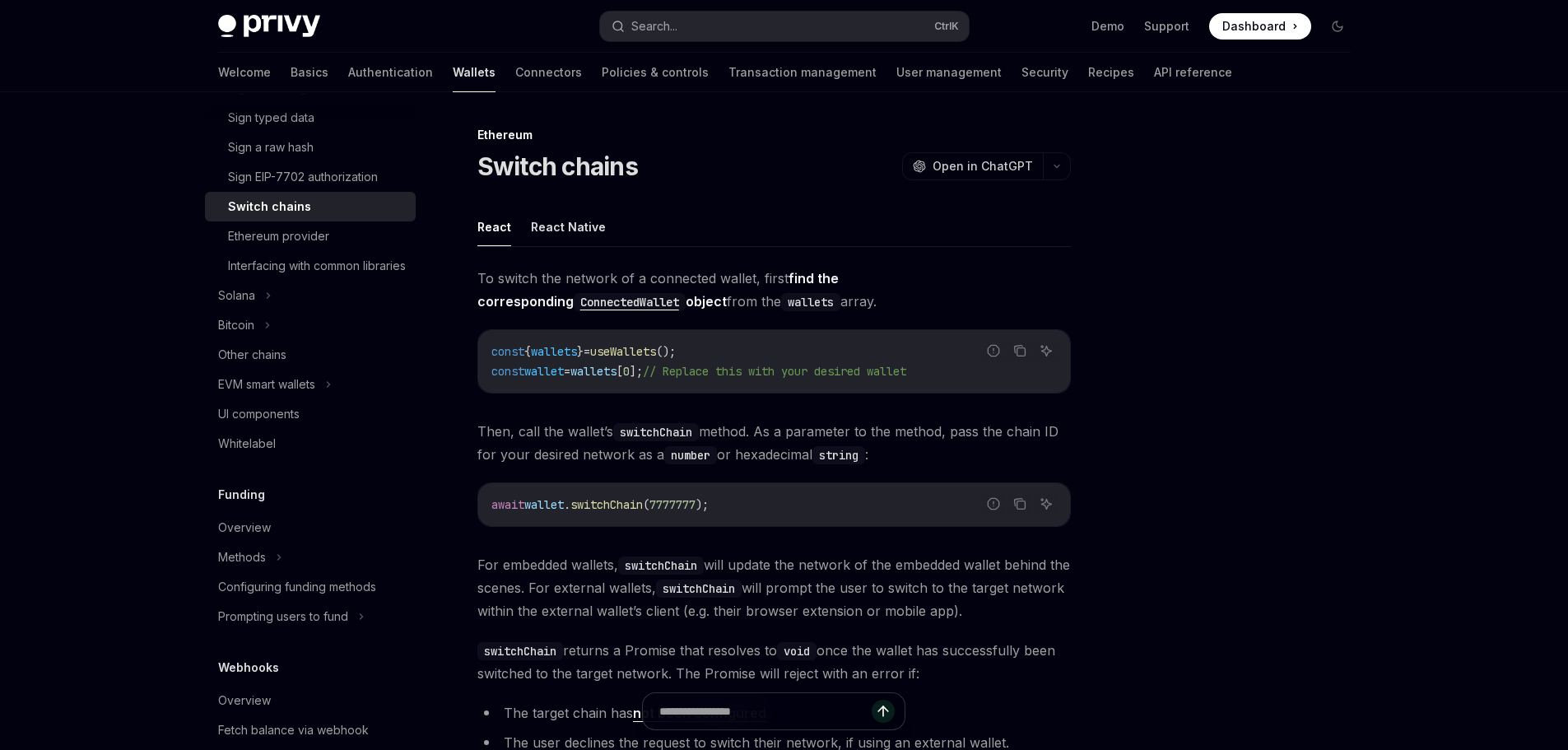
scroll to position [457, 0]
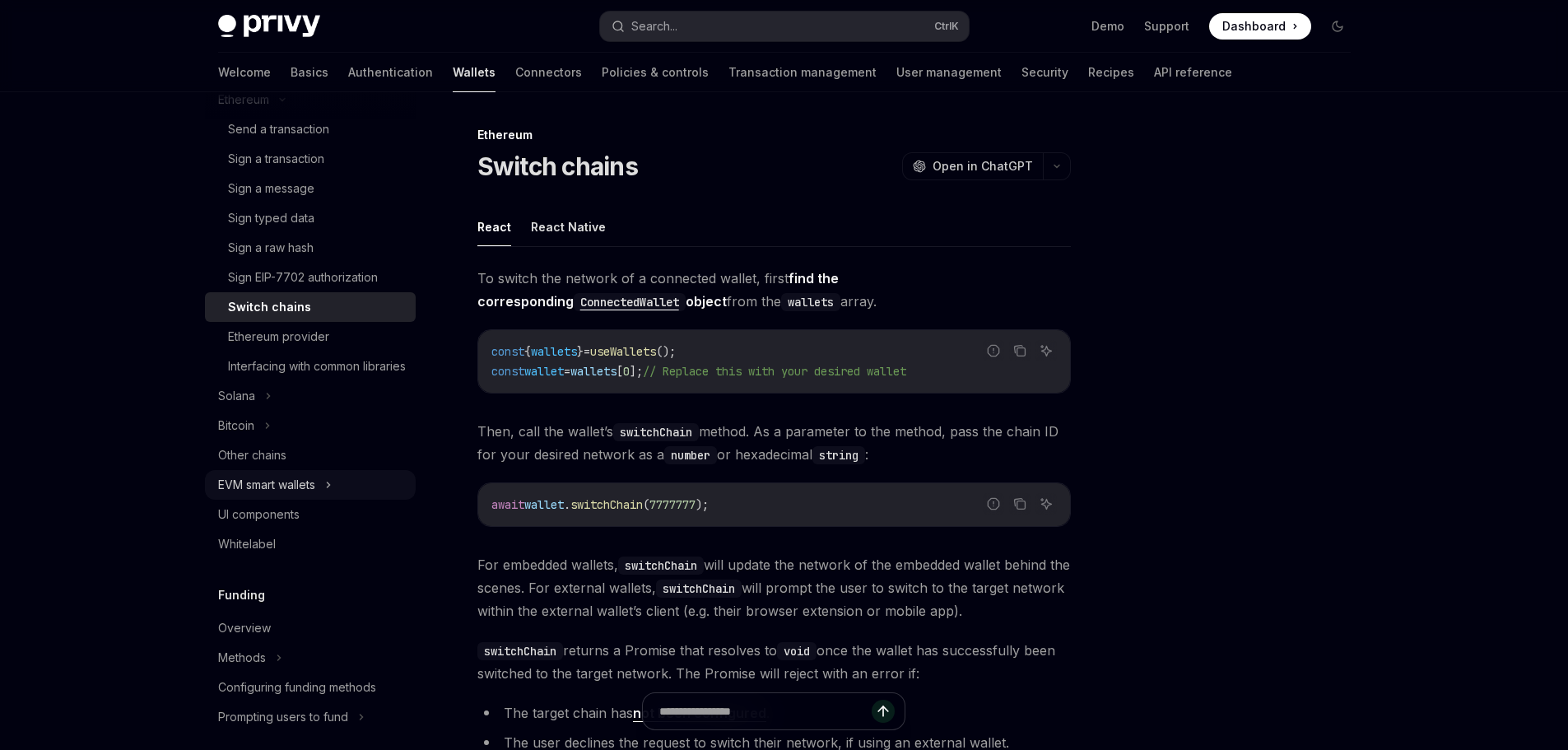
click at [332, 495] on icon at bounding box center [328, 484] width 7 height 20
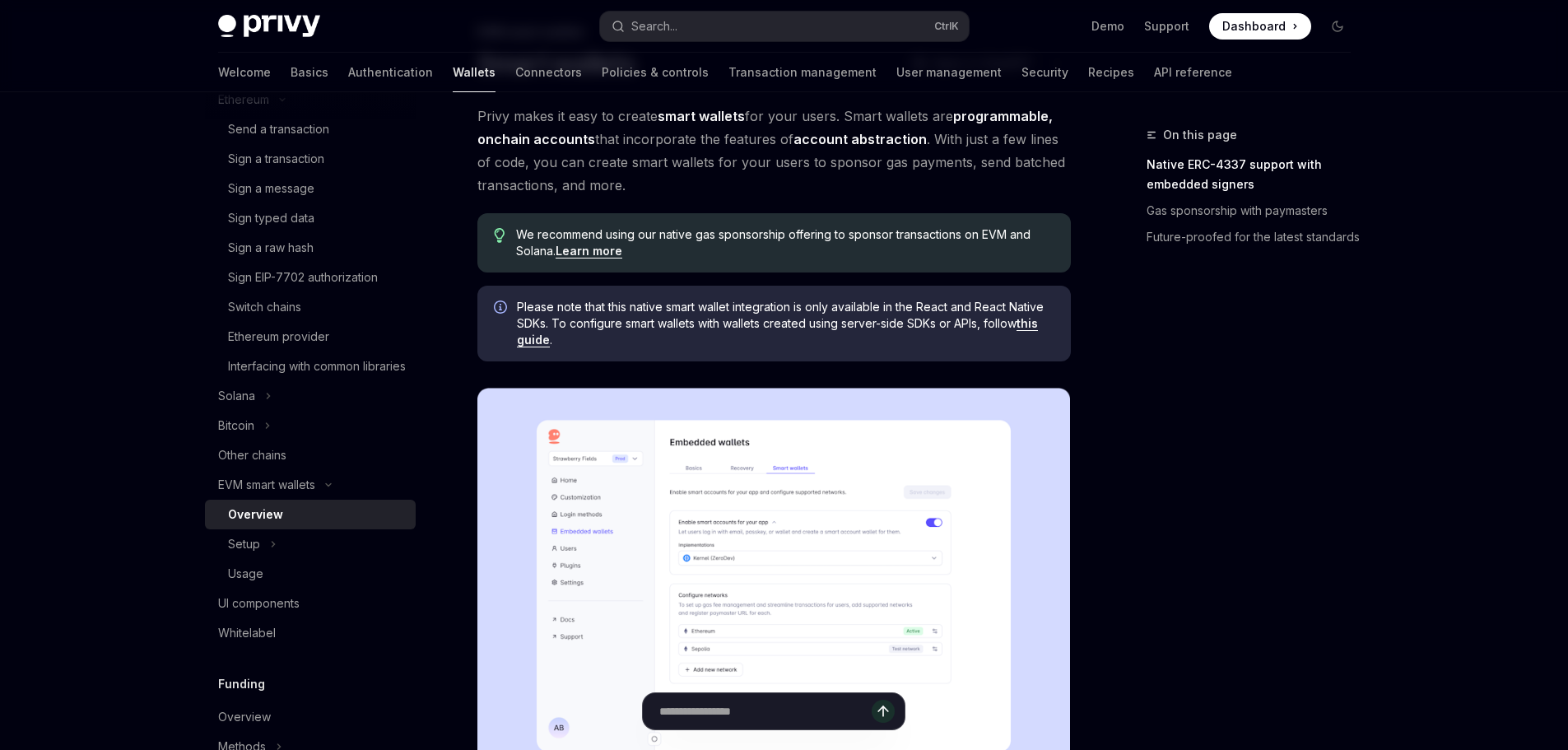
scroll to position [247, 0]
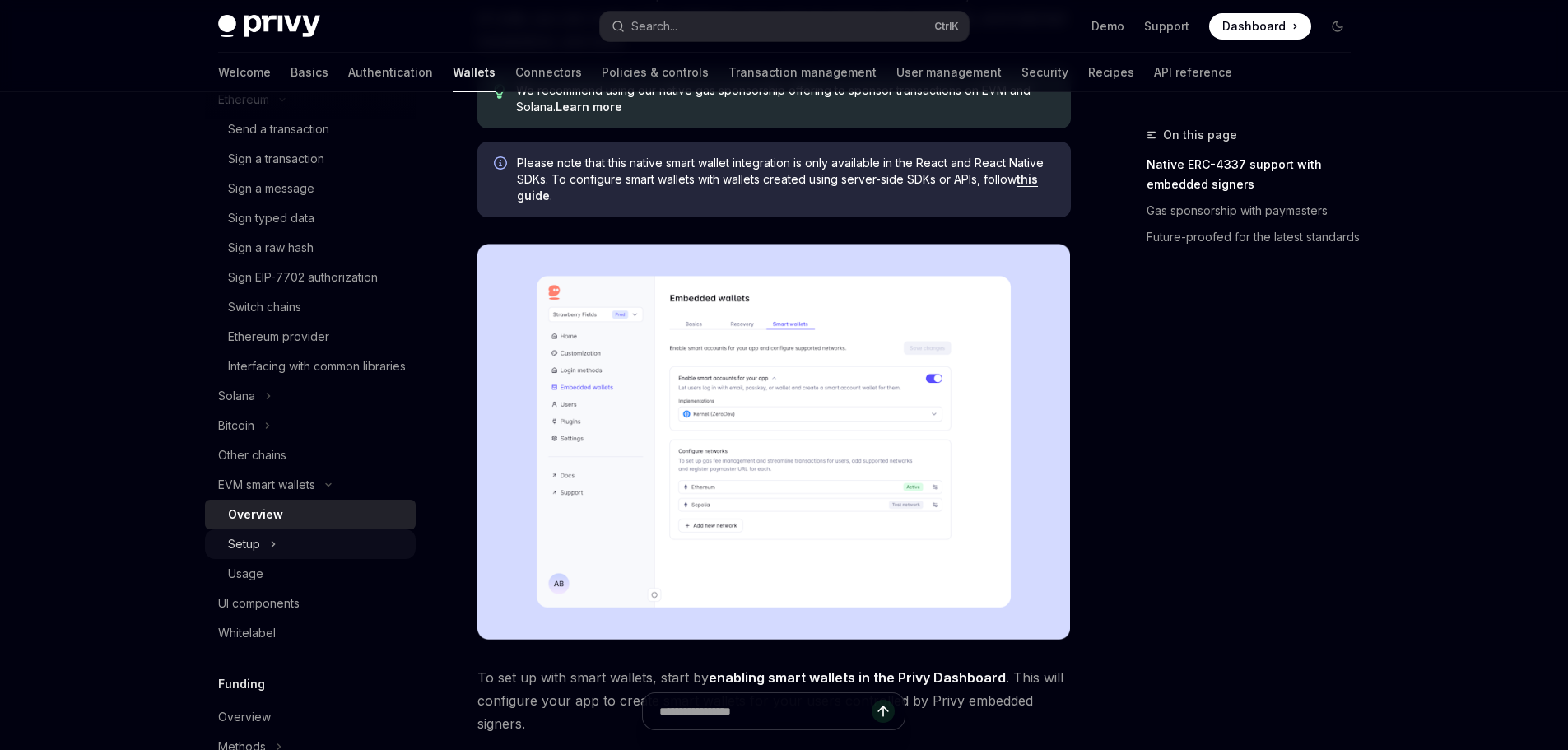
click at [272, 554] on icon at bounding box center [273, 543] width 7 height 20
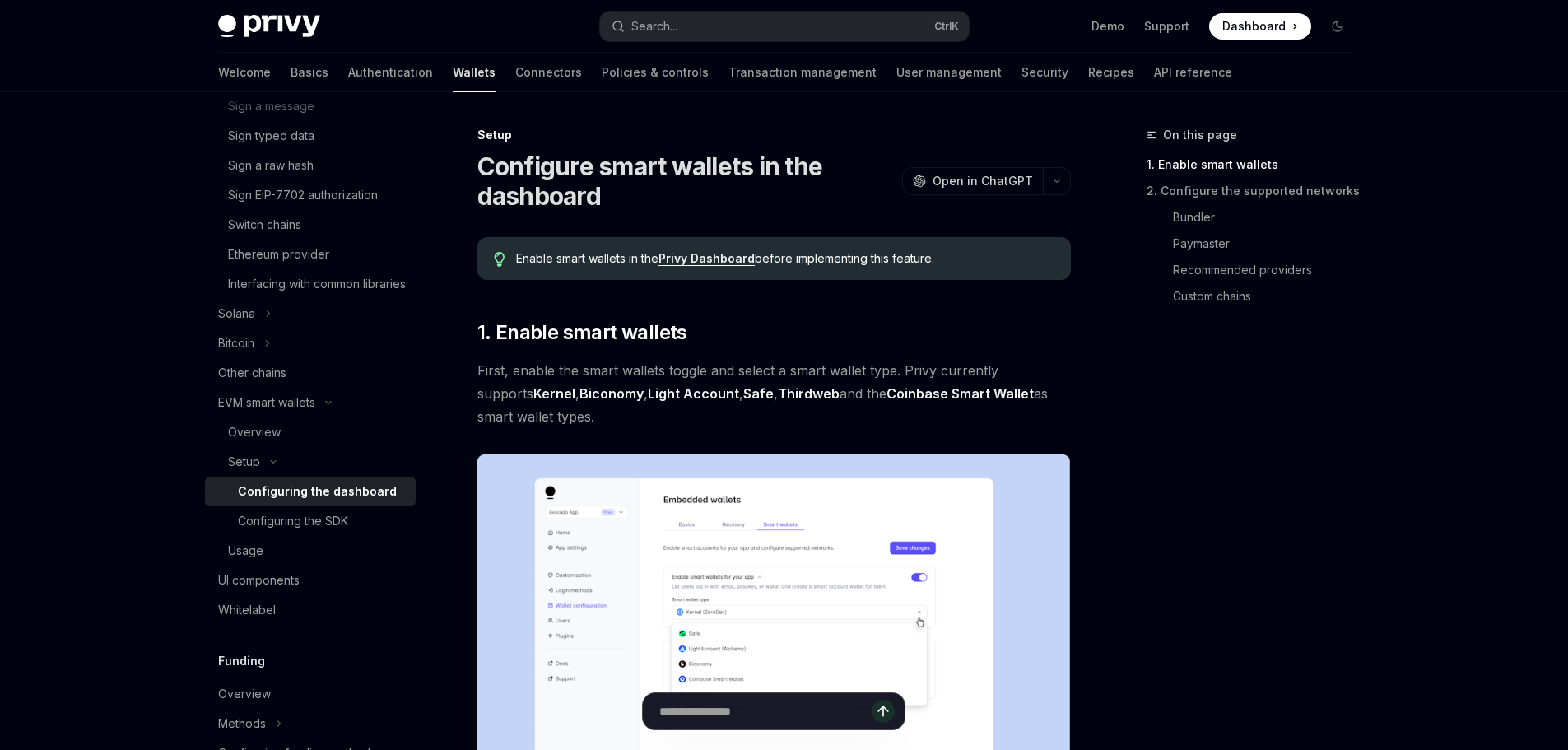
scroll to position [457, 0]
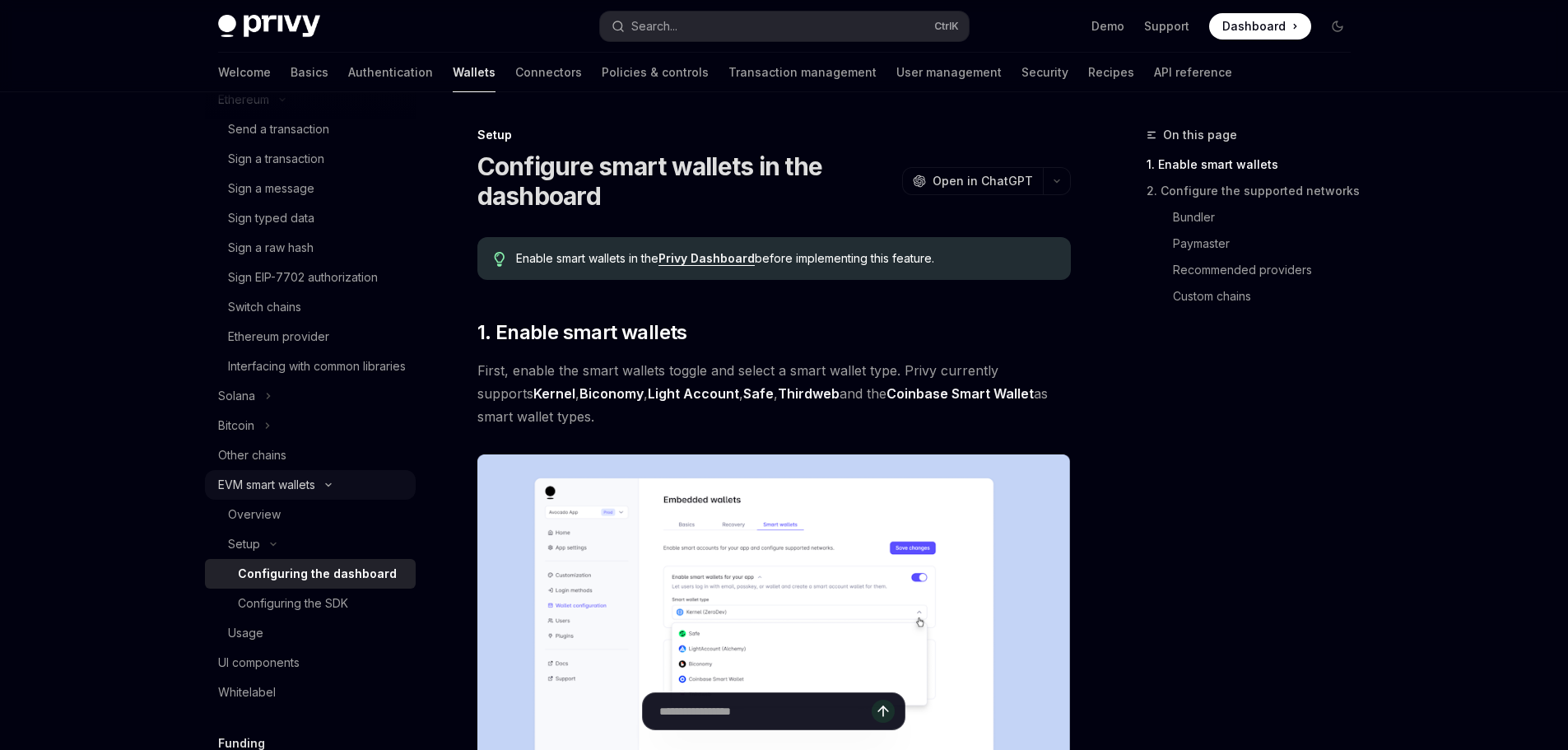
click at [285, 495] on div "EVM smart wallets" at bounding box center [266, 484] width 97 height 20
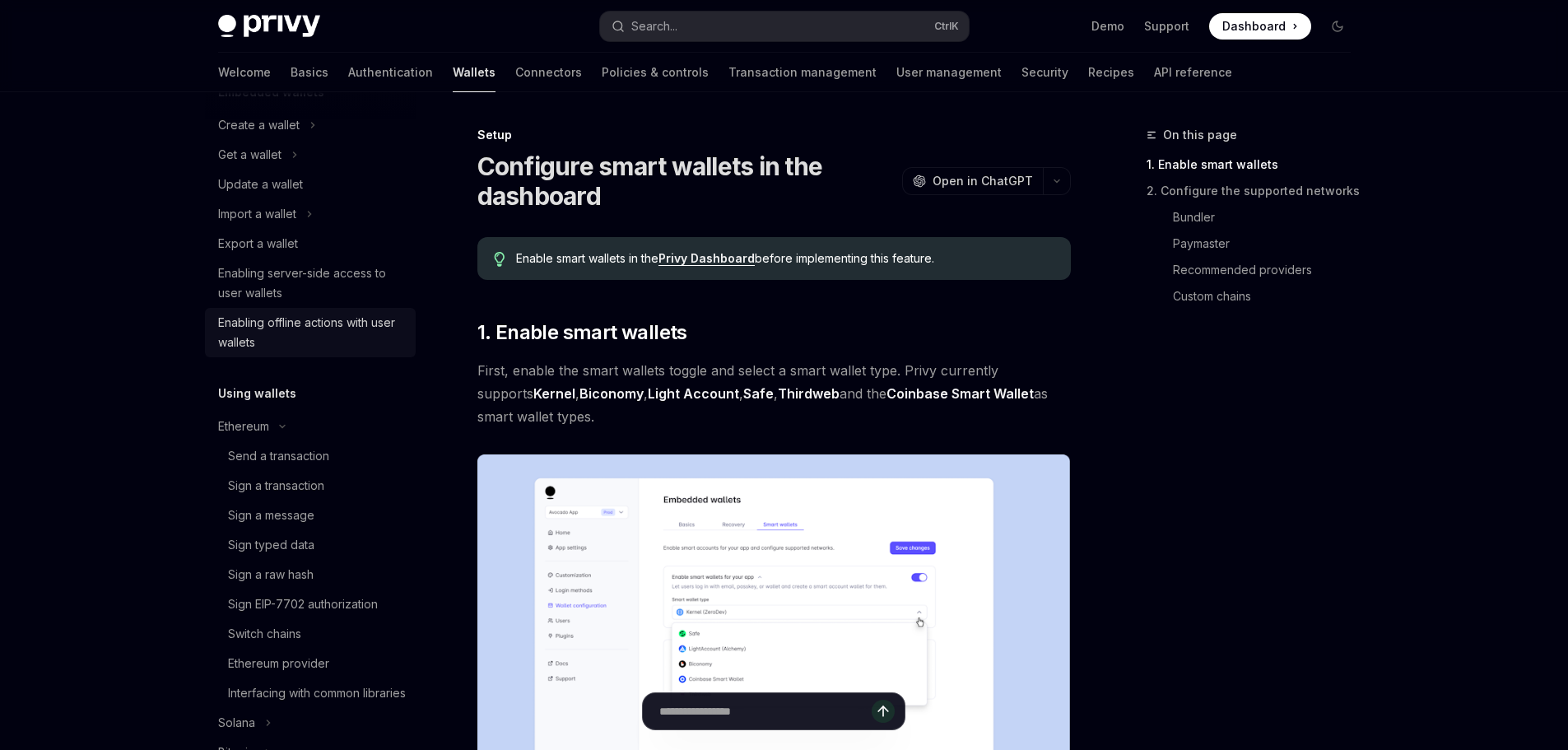
scroll to position [0, 0]
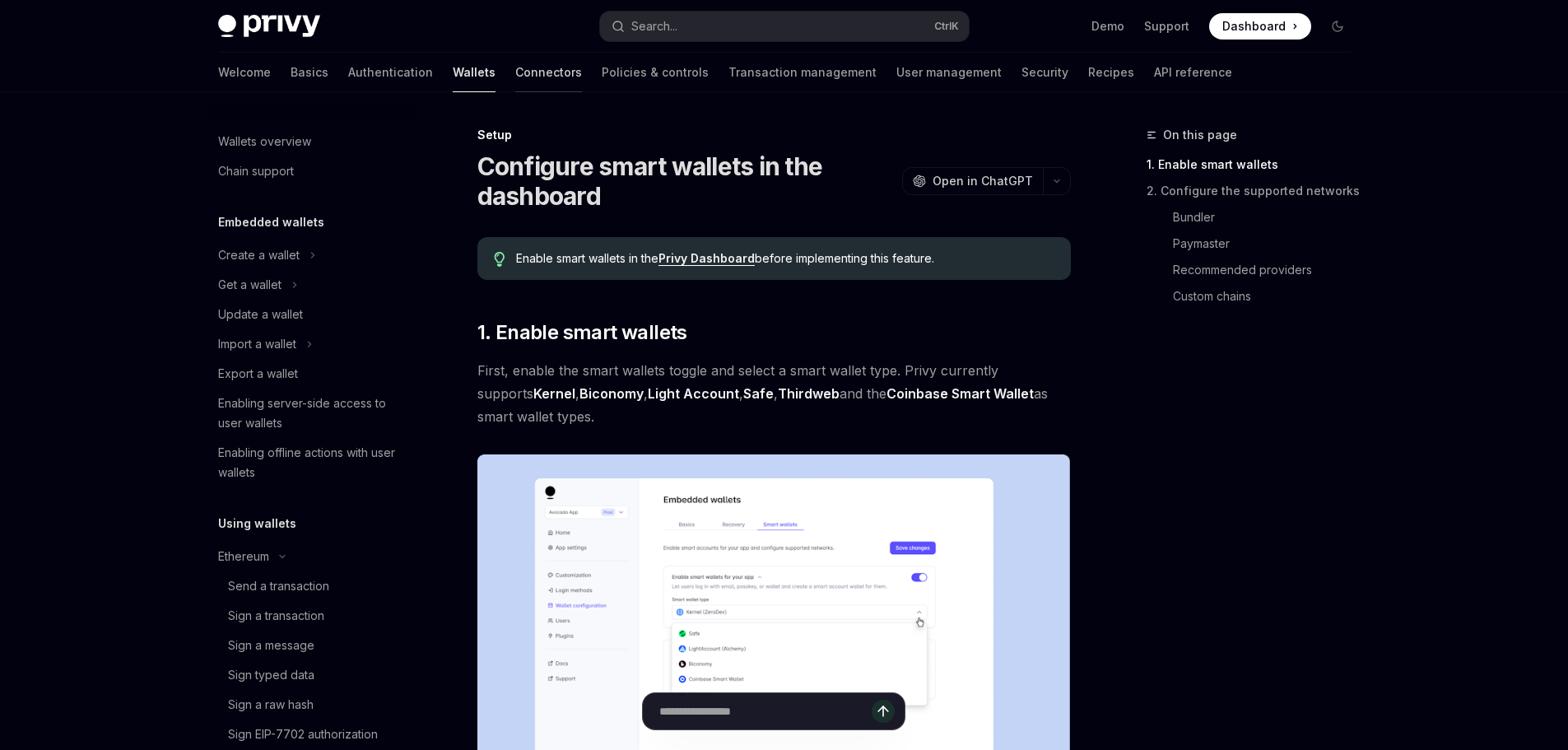
click at [515, 63] on link "Connectors" at bounding box center [548, 72] width 67 height 39
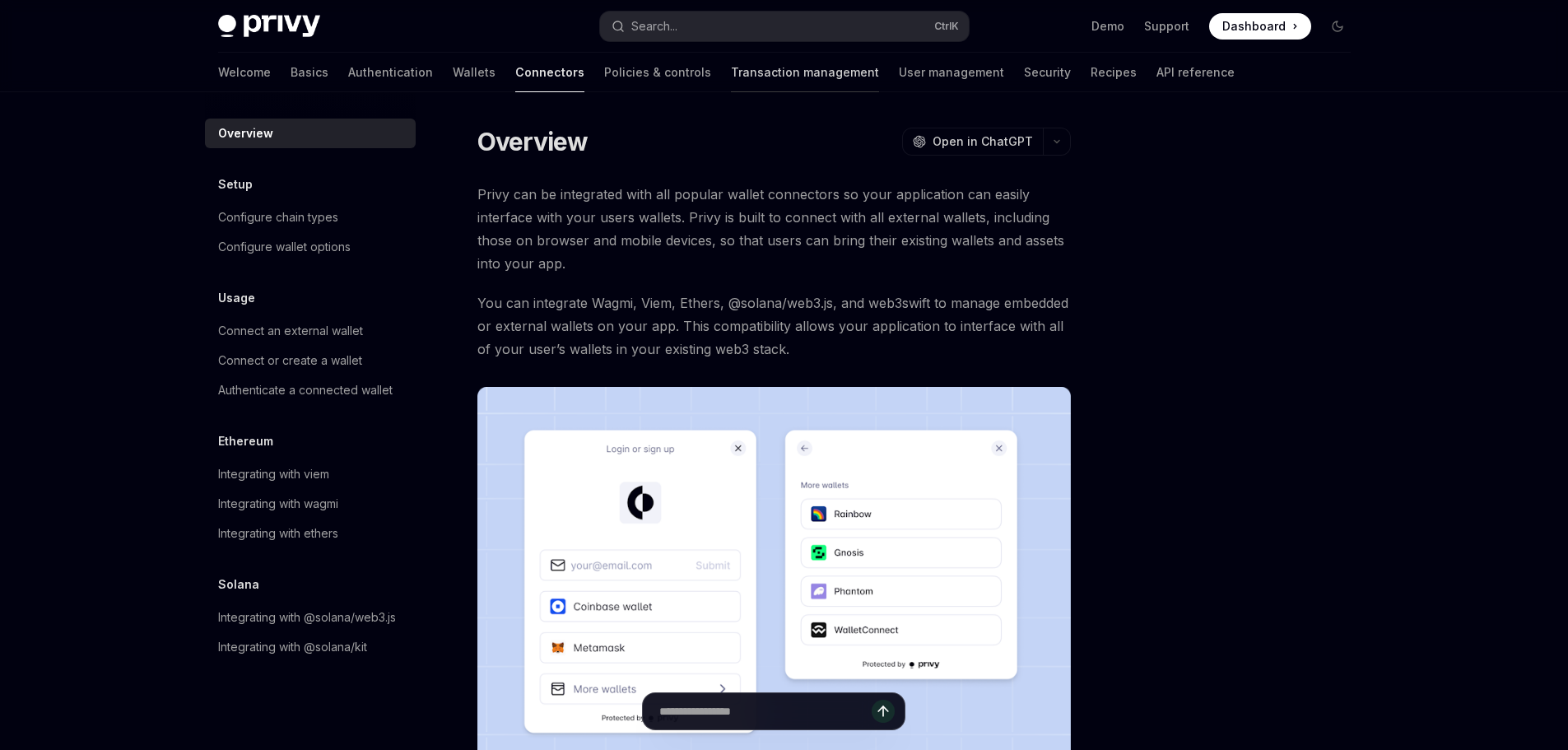
click at [731, 72] on link "Transaction management" at bounding box center [805, 72] width 148 height 39
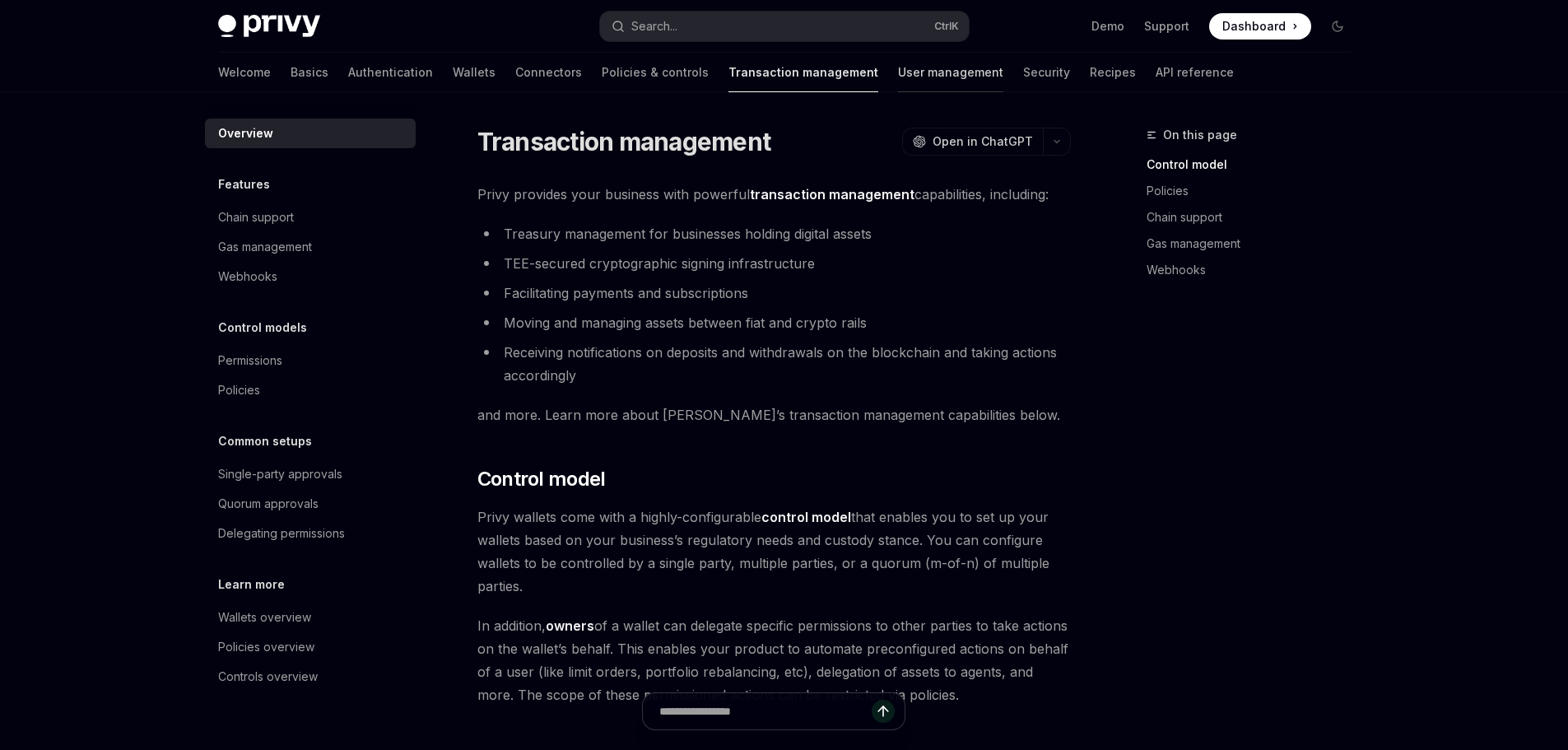
click at [898, 78] on link "User management" at bounding box center [950, 72] width 105 height 39
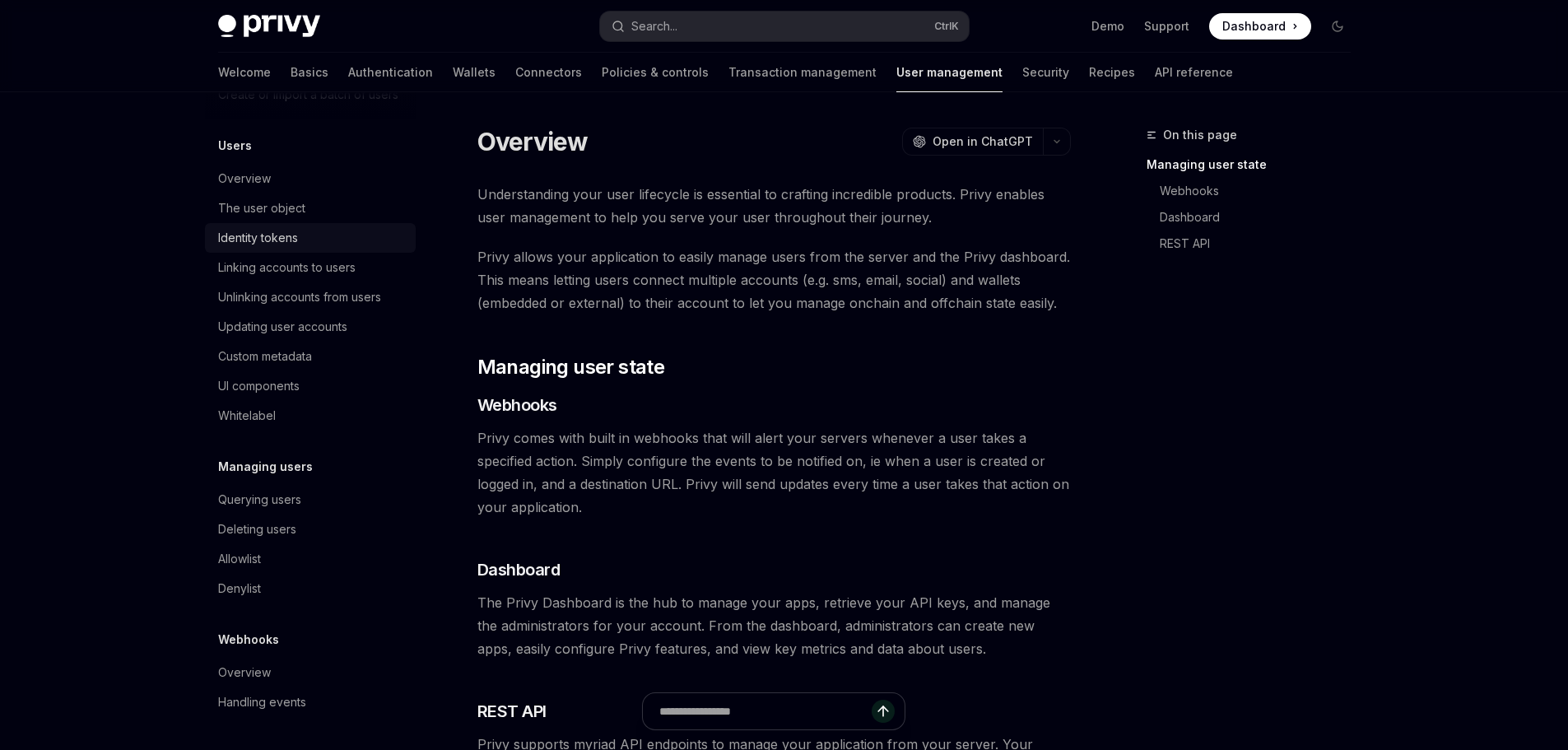
scroll to position [201, 0]
click at [1022, 80] on link "Security" at bounding box center [1045, 72] width 47 height 39
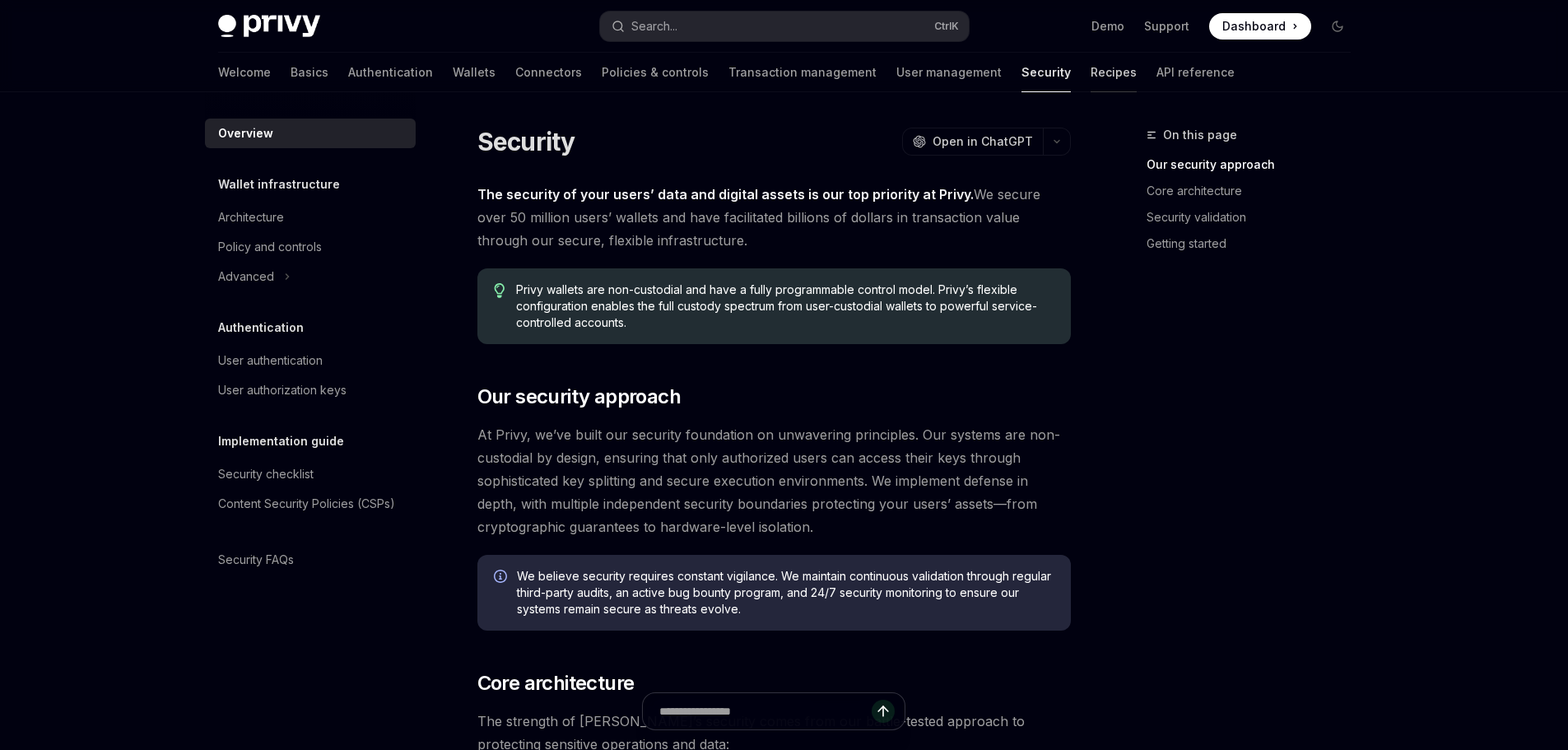
click at [1091, 73] on link "Recipes" at bounding box center [1114, 72] width 46 height 39
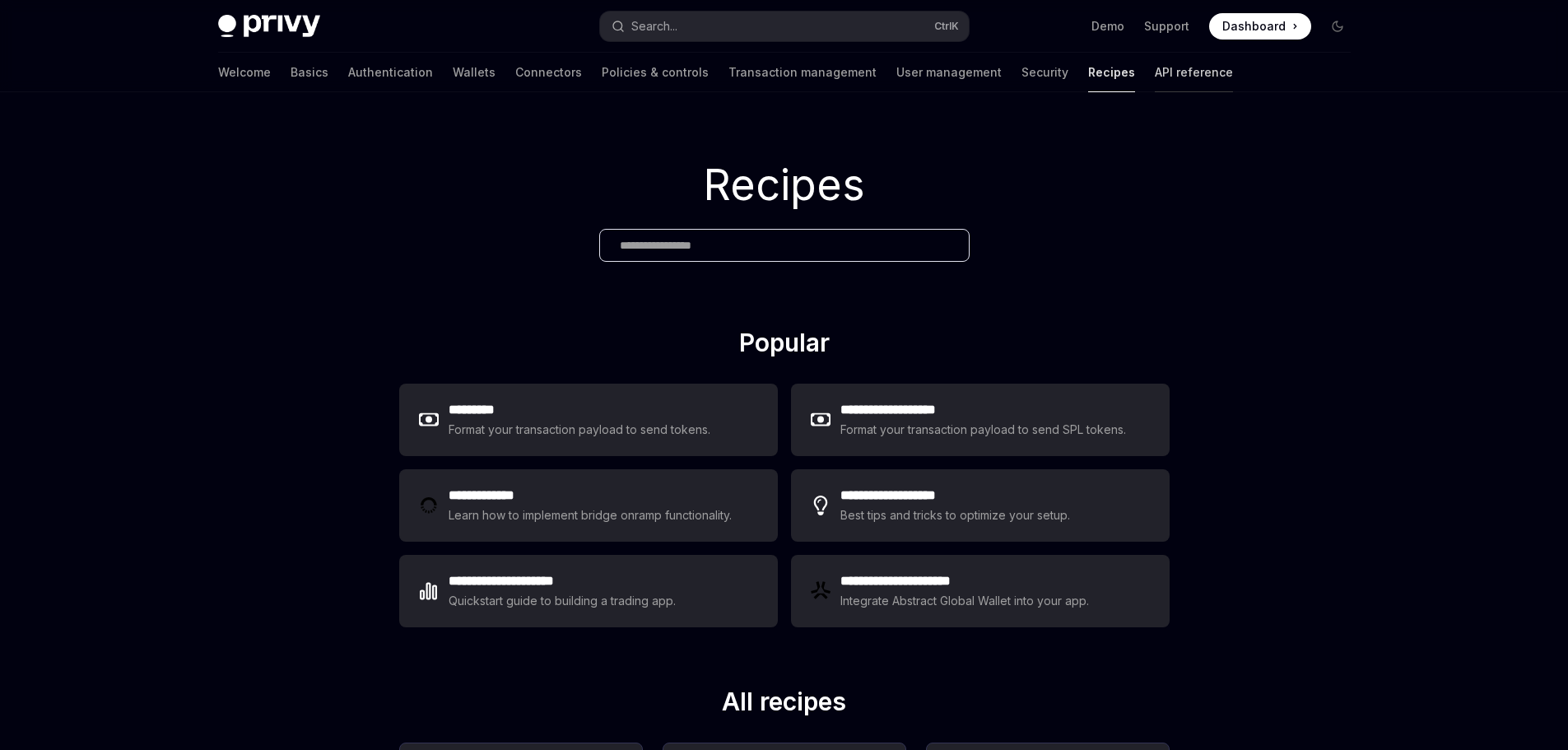
click at [1155, 69] on link "API reference" at bounding box center [1194, 72] width 78 height 39
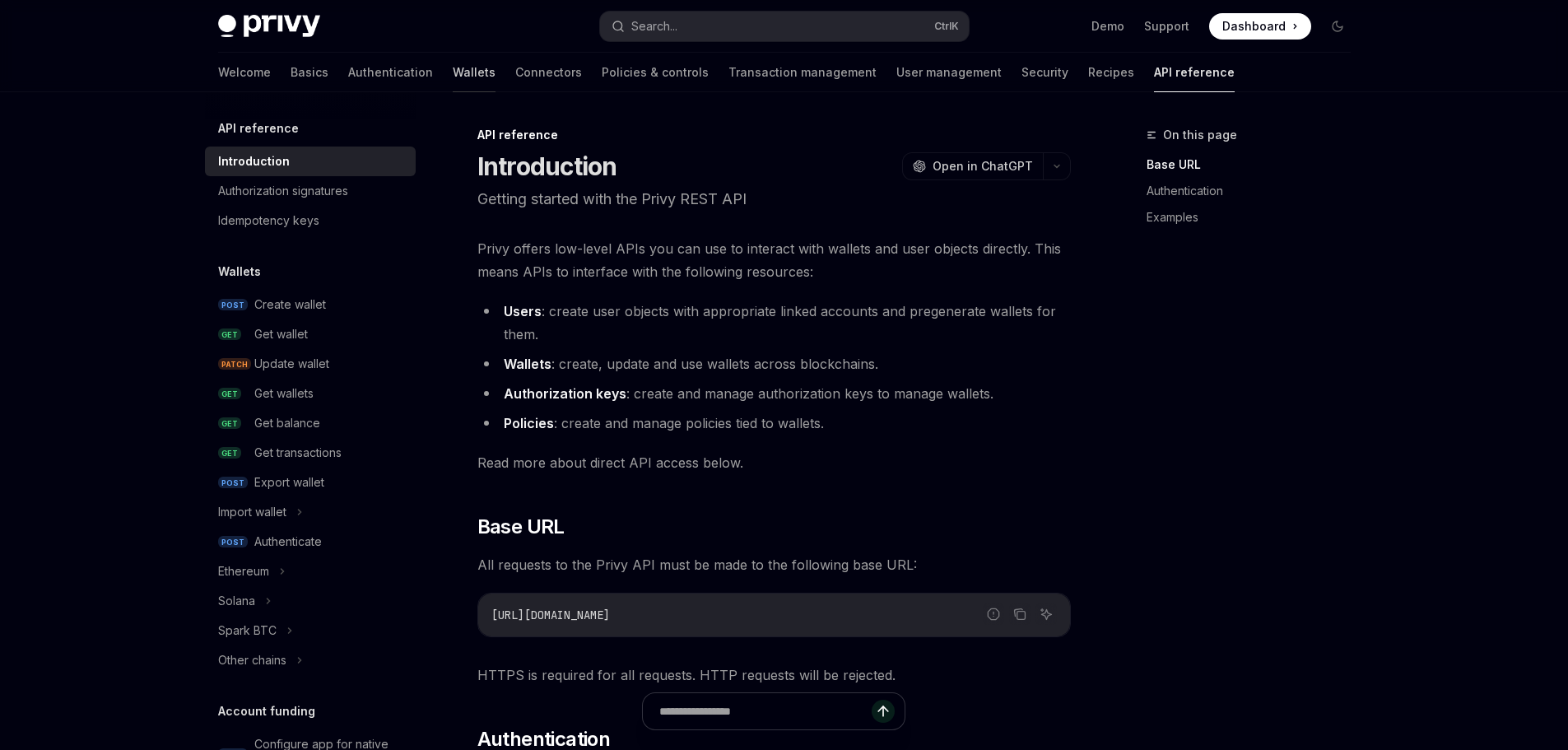
click at [452, 77] on link "Wallets" at bounding box center [474, 72] width 43 height 39
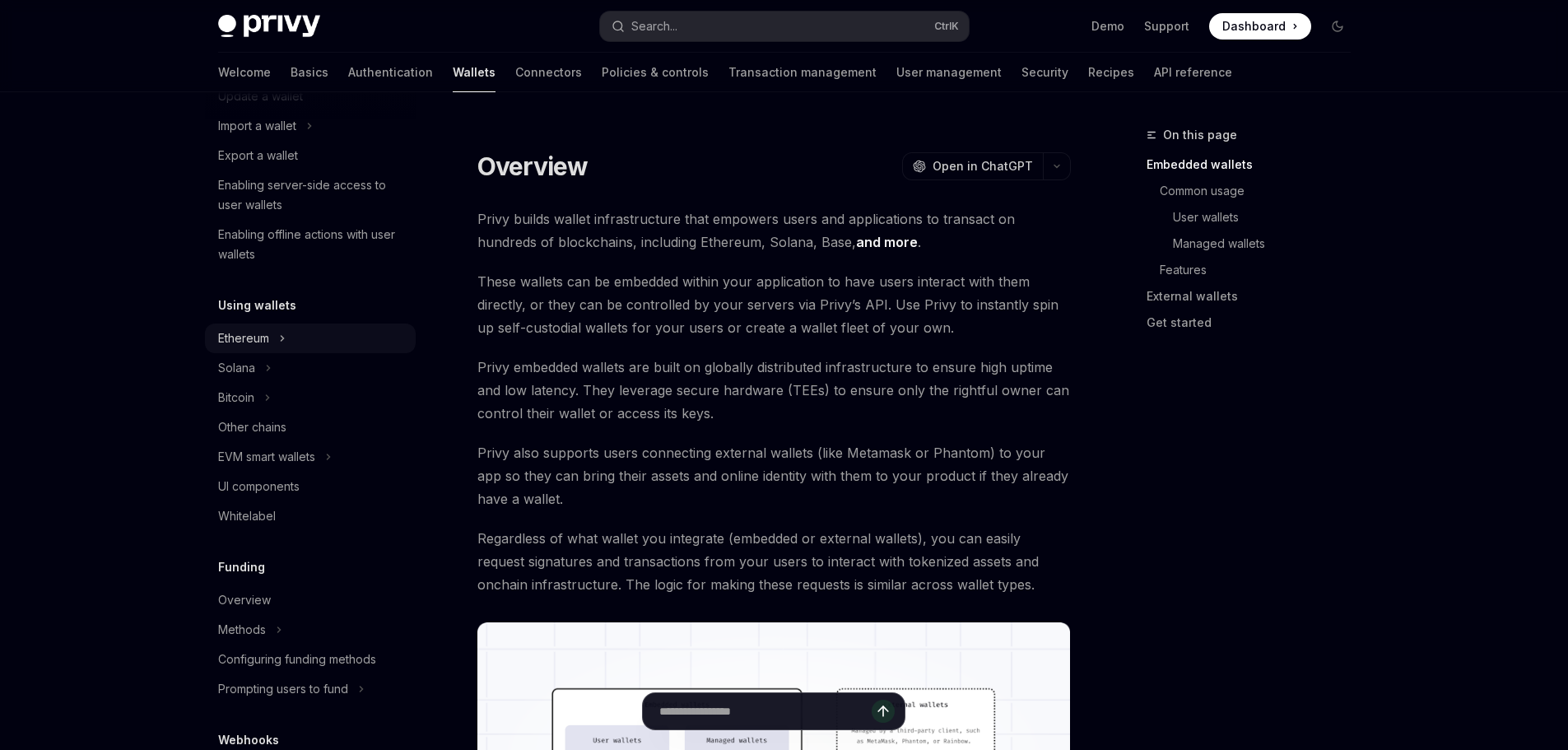
scroll to position [247, 0]
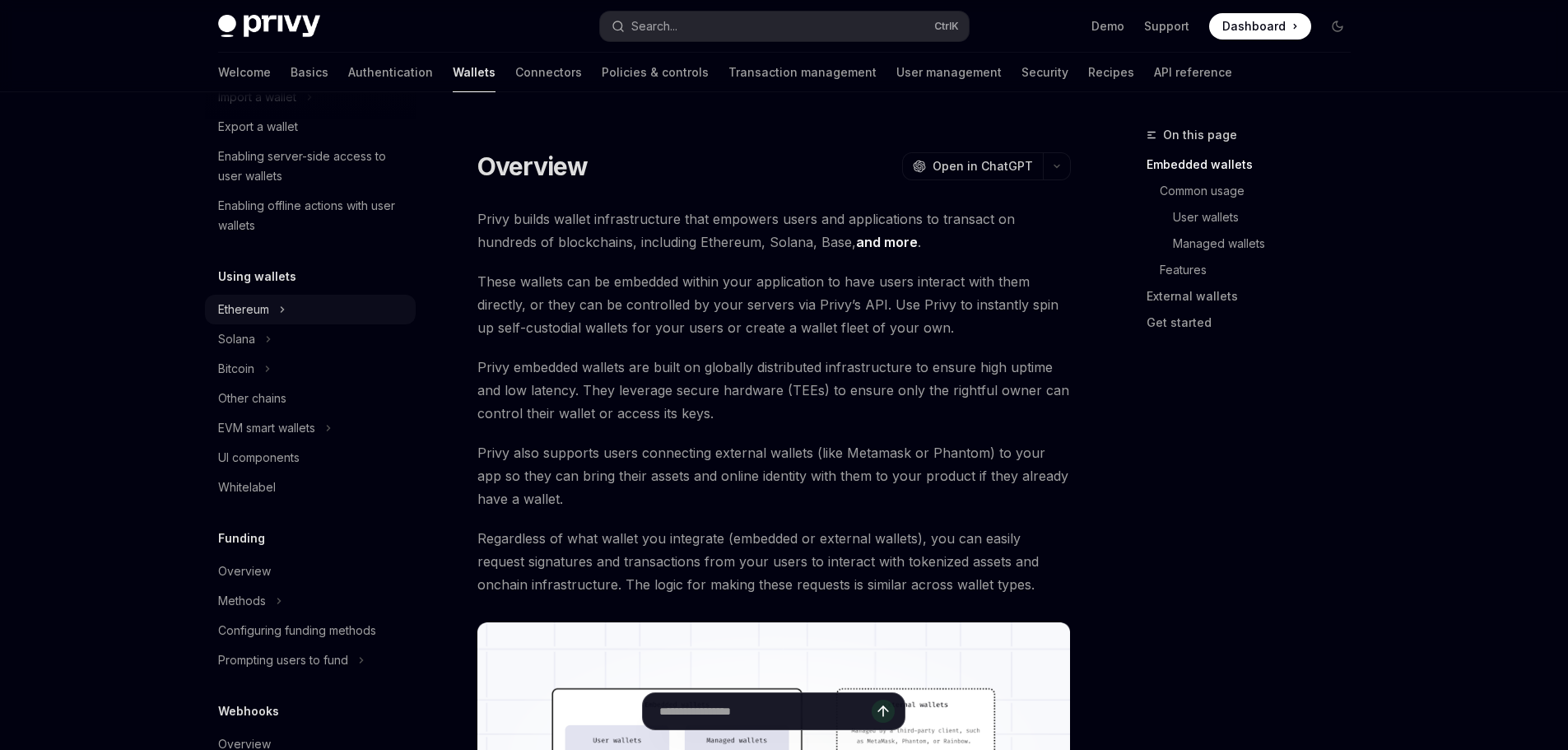
click at [292, 310] on div "Ethereum" at bounding box center [310, 309] width 211 height 30
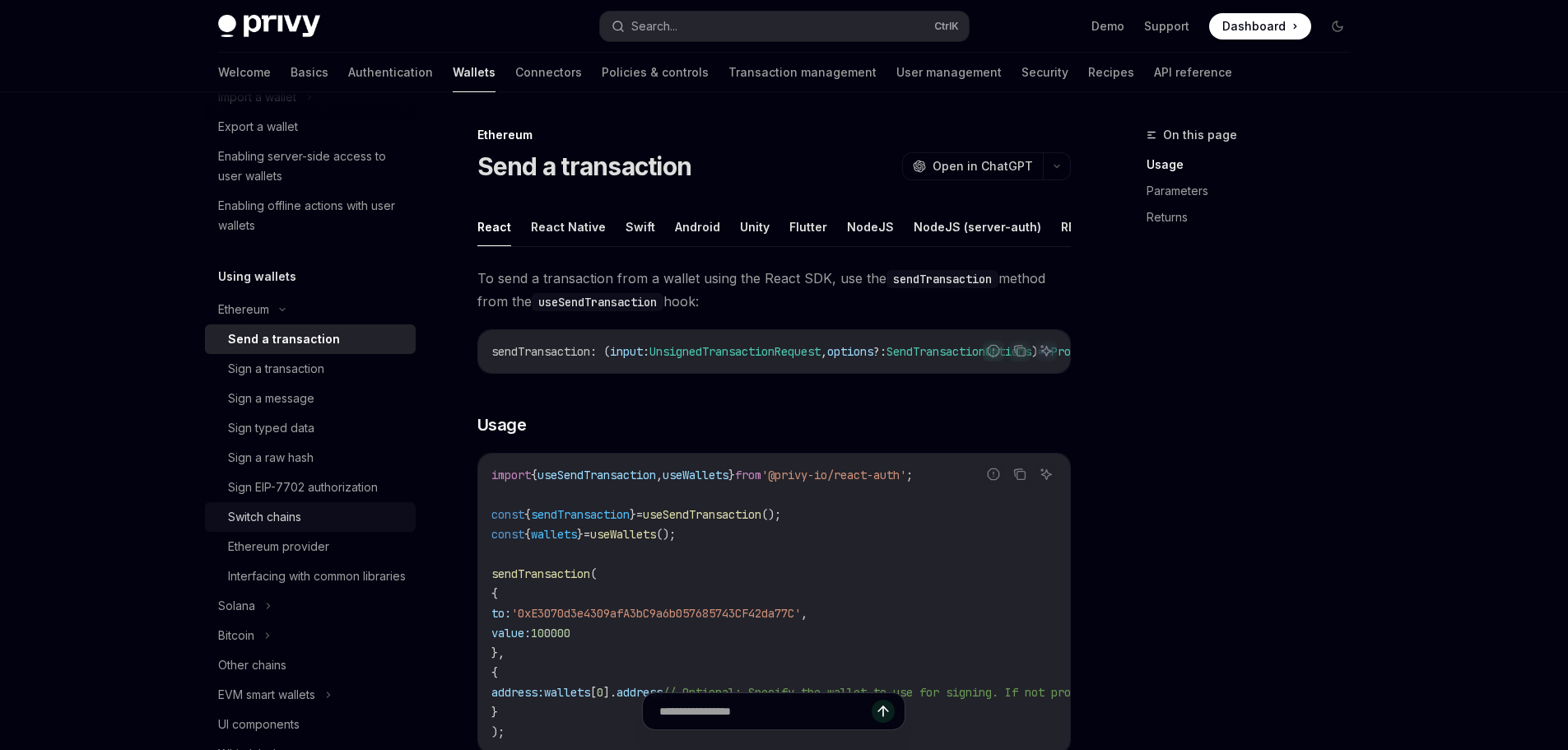
click at [308, 520] on div "Switch chains" at bounding box center [316, 517] width 177 height 20
type textarea "*"
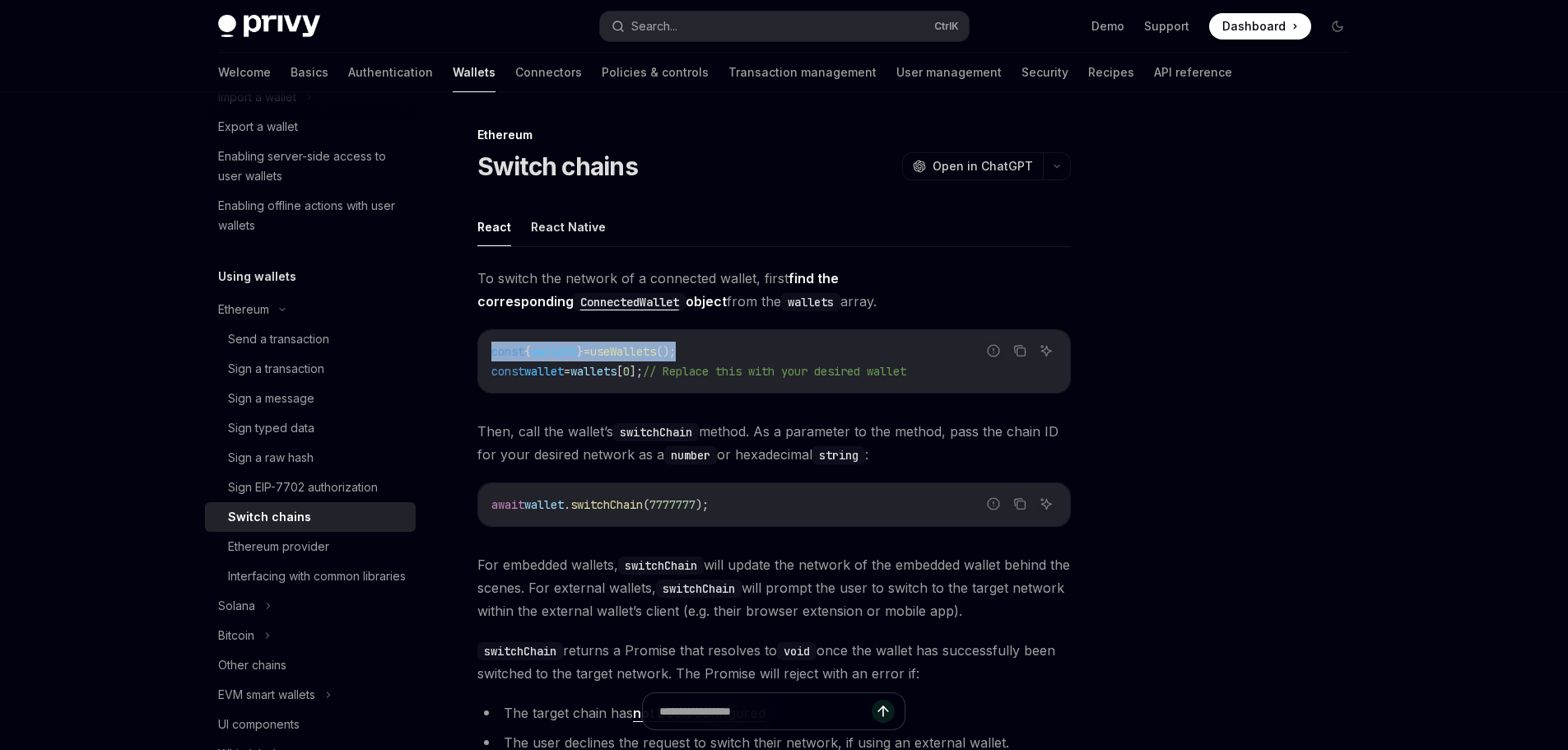
drag, startPoint x: 714, startPoint y: 346, endPoint x: 494, endPoint y: 352, distance: 220.1
click at [494, 352] on code "const { wallets } = useWallets (); const wallet = wallets [ 0 ]; // Replace thi…" at bounding box center [774, 362] width 566 height 39
copy span "const { wallets } = useWallets ();"
click at [721, 357] on code "const { wallets } = useWallets (); const wallet = wallets [ 0 ]; // Replace thi…" at bounding box center [774, 362] width 566 height 39
drag, startPoint x: 718, startPoint y: 356, endPoint x: 487, endPoint y: 345, distance: 231.3
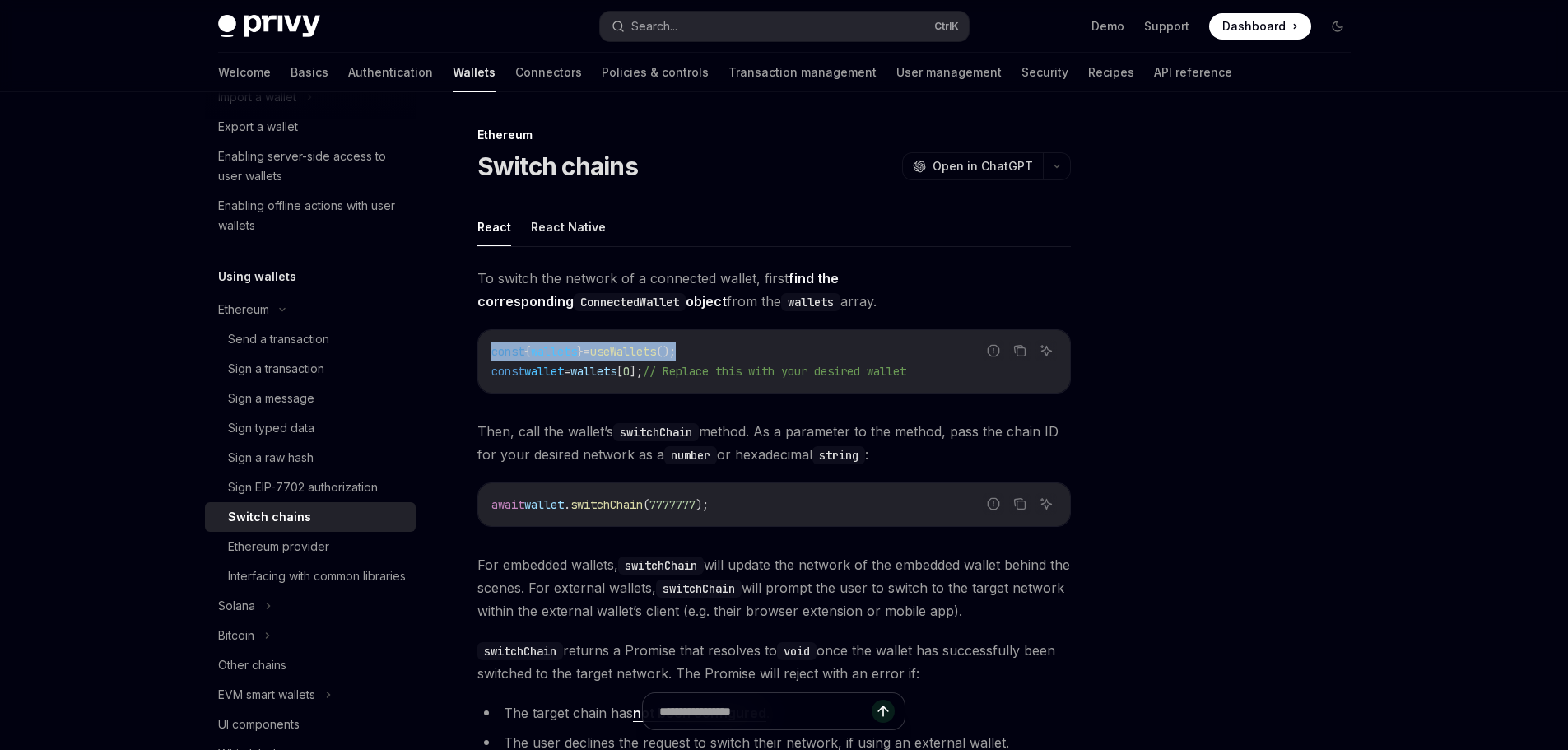
click at [487, 345] on div "const { wallets } = useWallets (); const wallet = wallets [ 0 ]; // Replace thi…" at bounding box center [774, 361] width 592 height 63
copy span "const { wallets } = useWallets ();"
